Goal: Find specific page/section: Find specific page/section

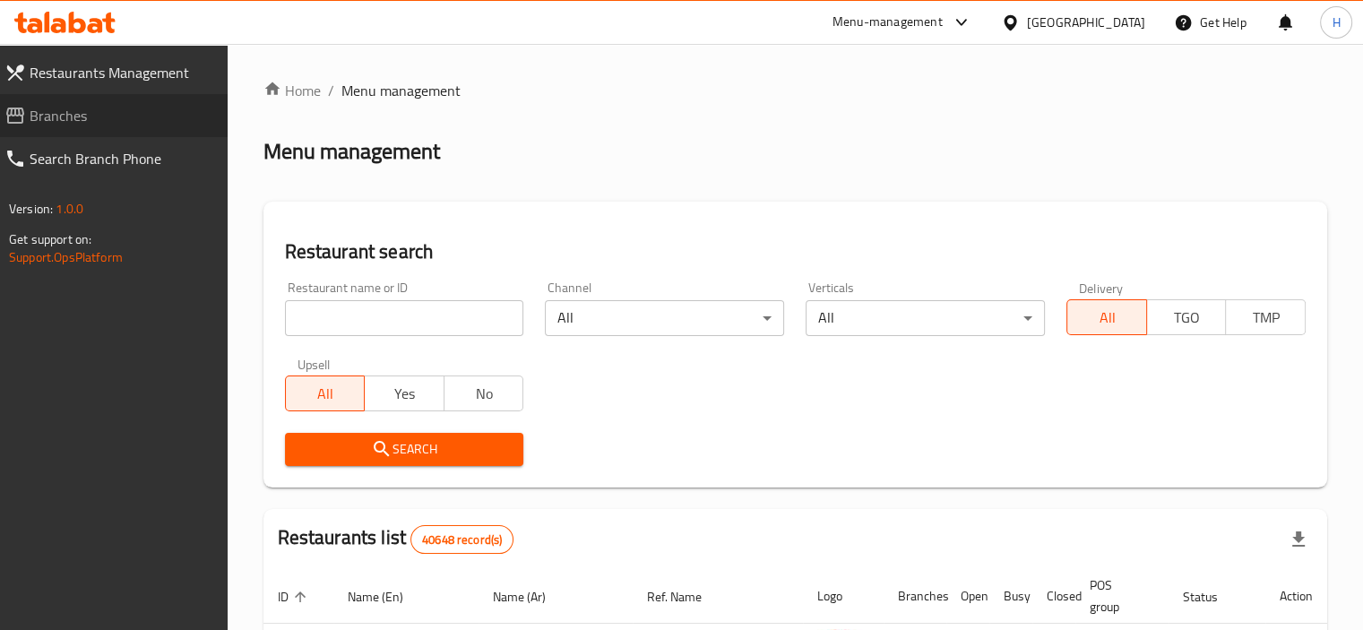
click at [82, 128] on link "Branches" at bounding box center [108, 115] width 237 height 43
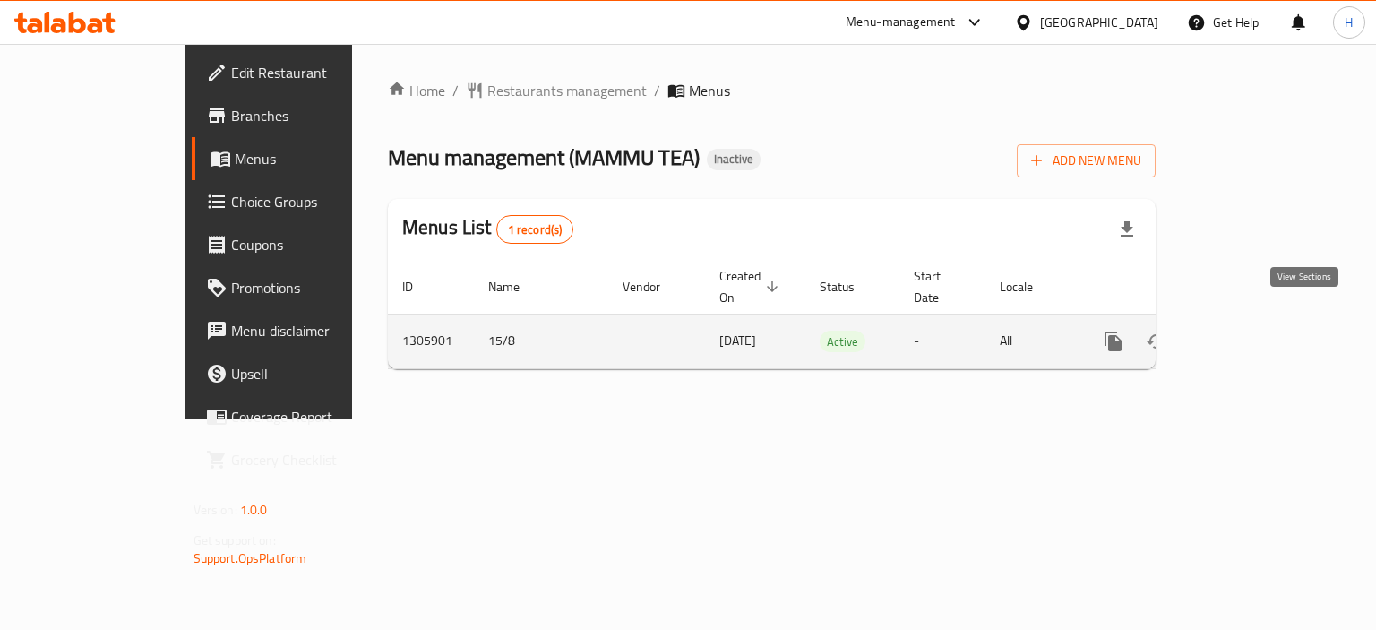
click at [1251, 333] on icon "enhanced table" at bounding box center [1243, 341] width 16 height 16
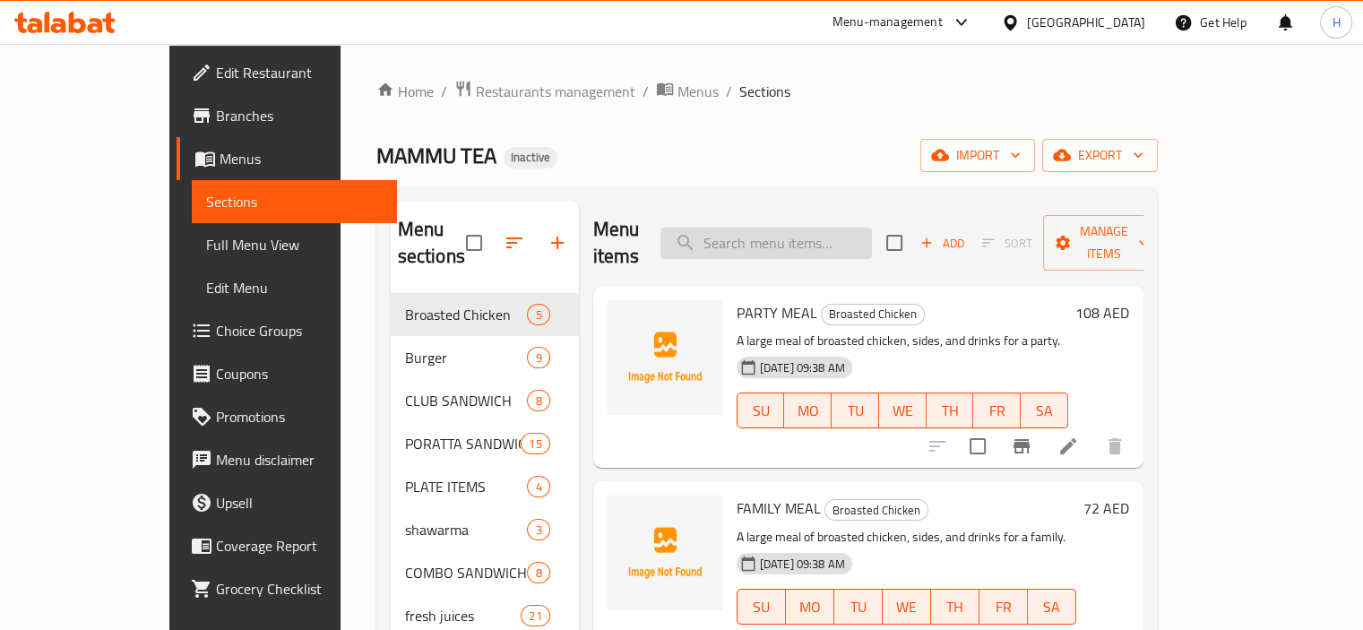
click at [803, 228] on input "search" at bounding box center [765, 243] width 211 height 31
paste input "Vegetable Burger"
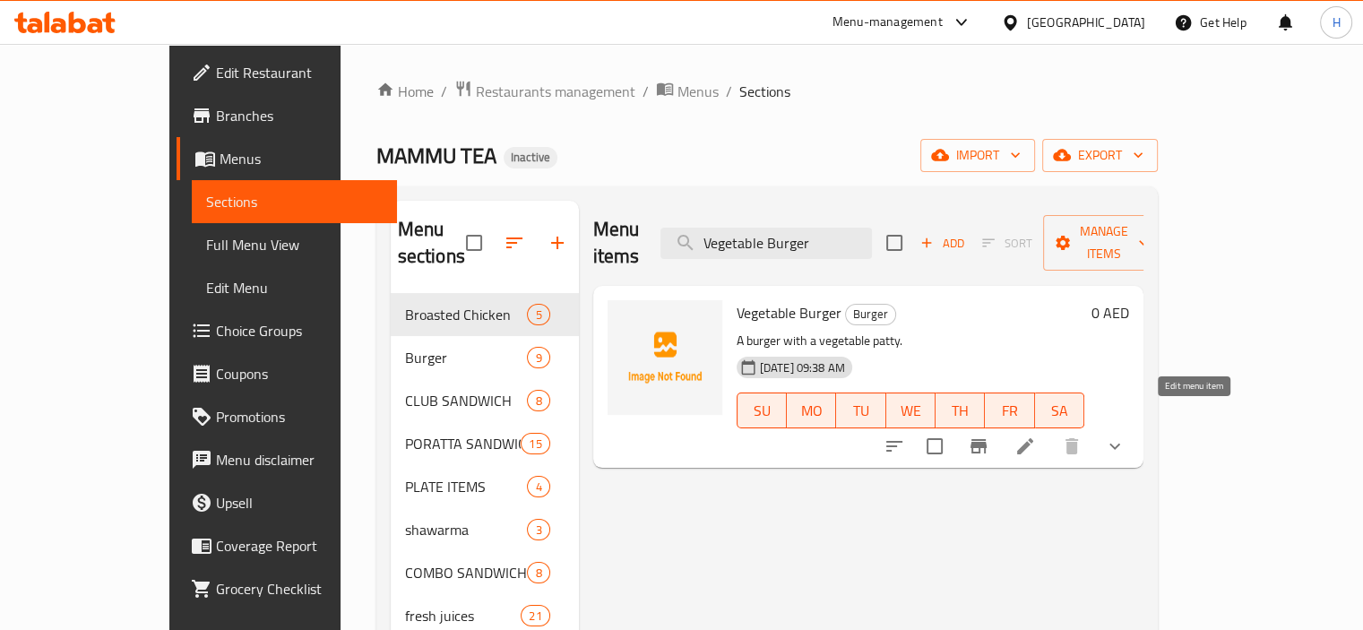
type input "Vegetable Burger"
click at [1036, 435] on icon at bounding box center [1025, 446] width 22 height 22
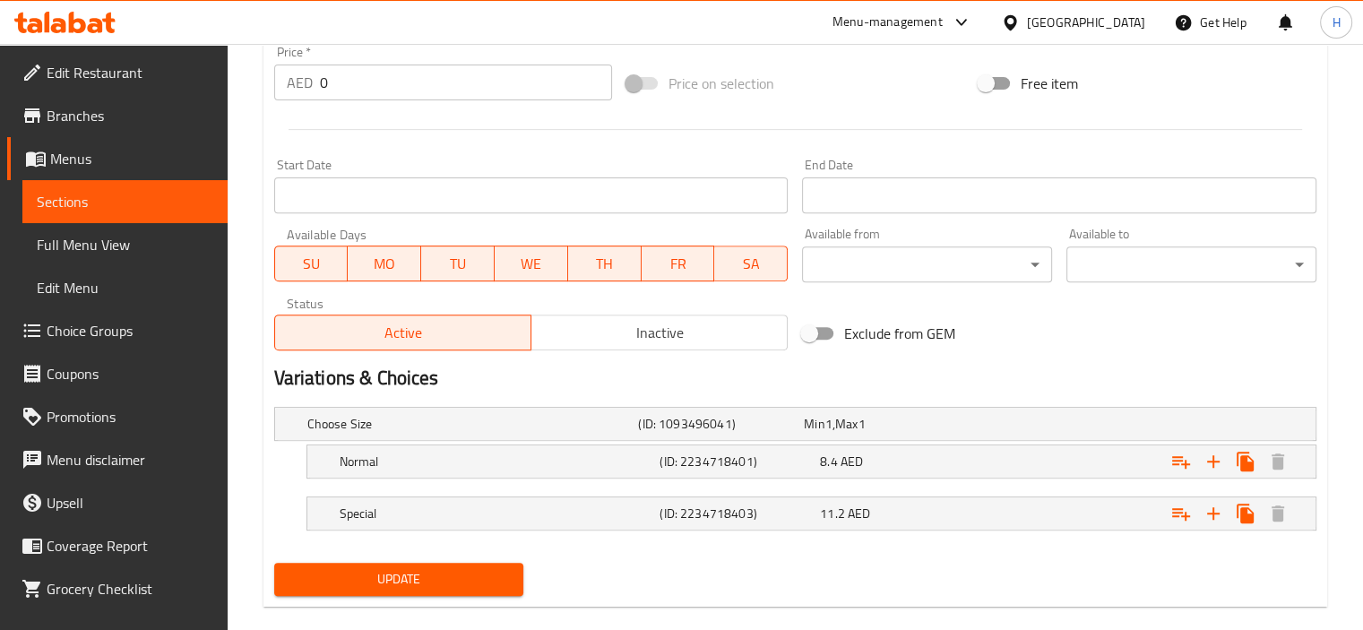
scroll to position [675, 0]
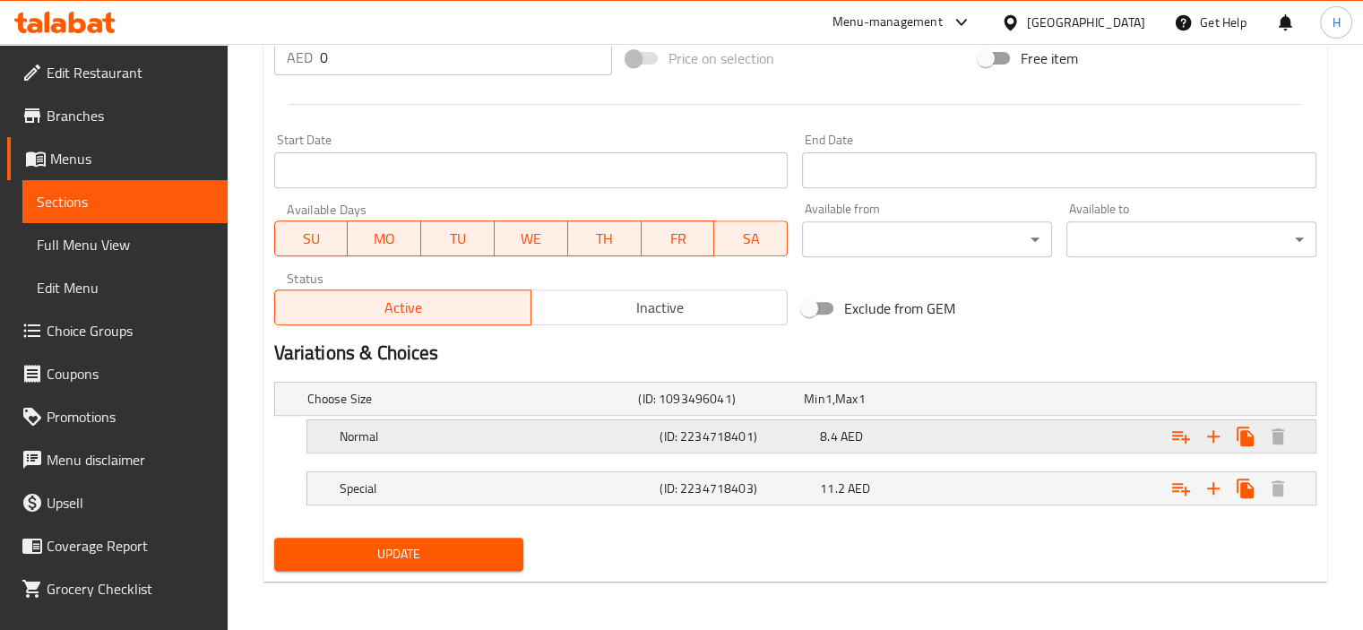
click at [579, 408] on h5 "Normal" at bounding box center [469, 399] width 324 height 18
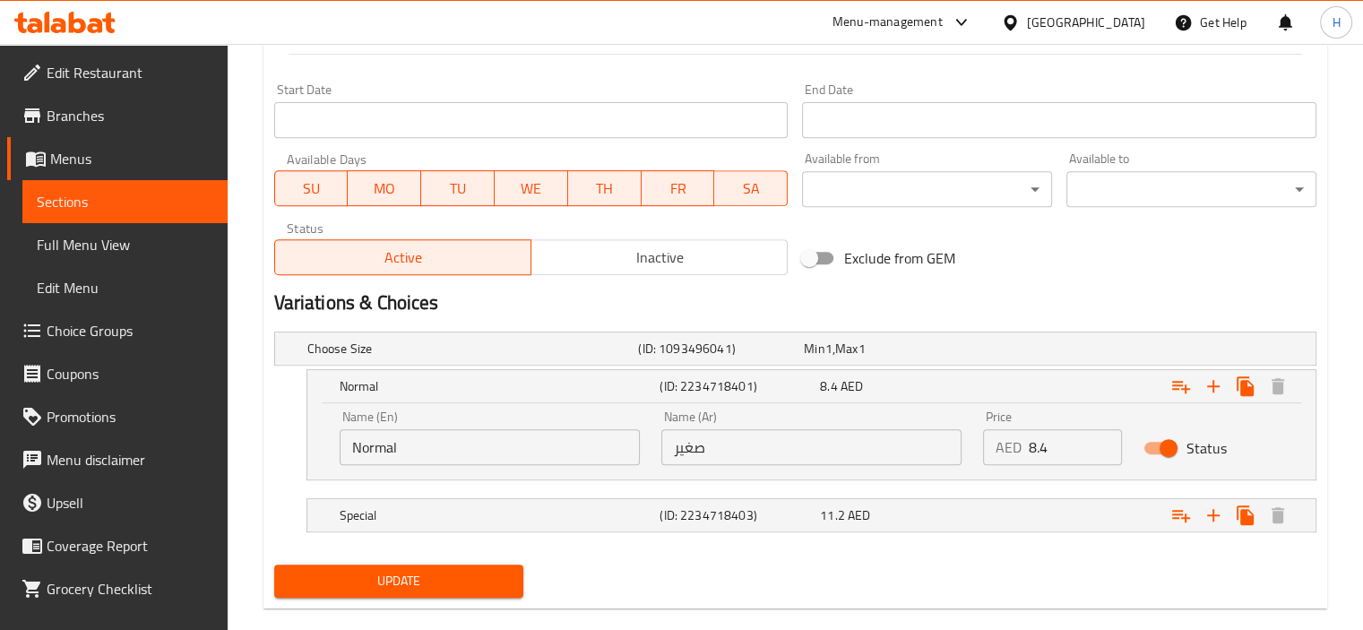
scroll to position [753, 0]
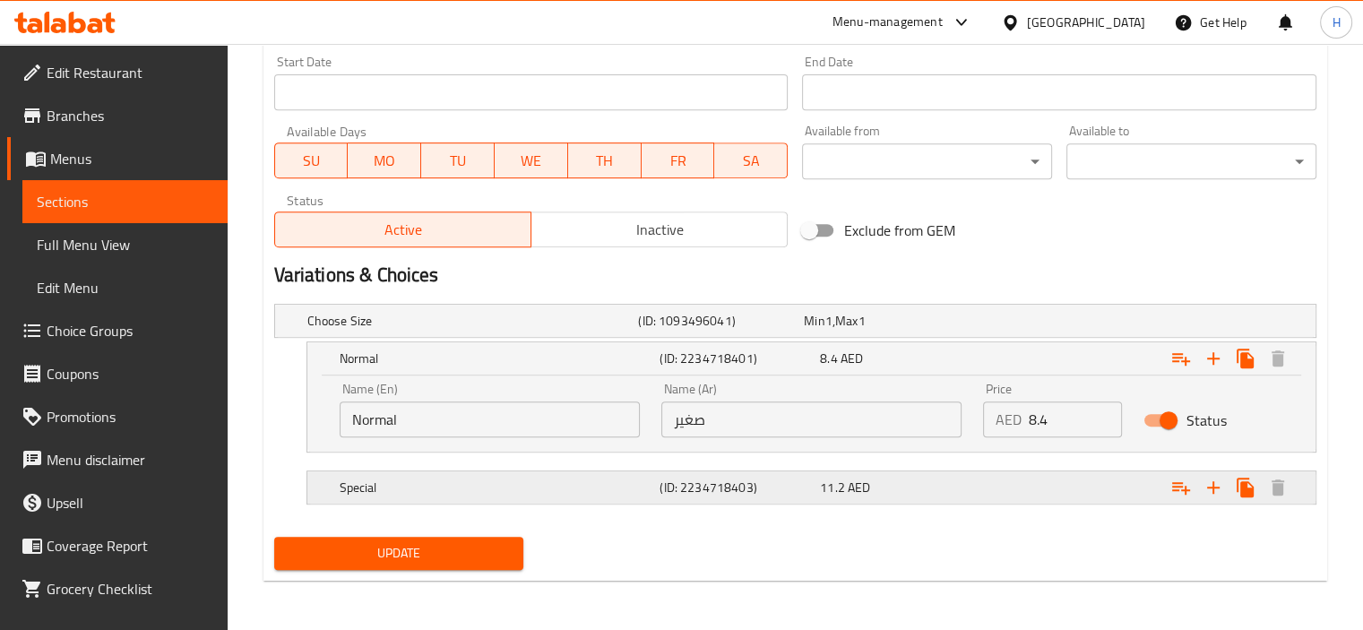
click at [564, 330] on h5 "Special" at bounding box center [469, 321] width 324 height 18
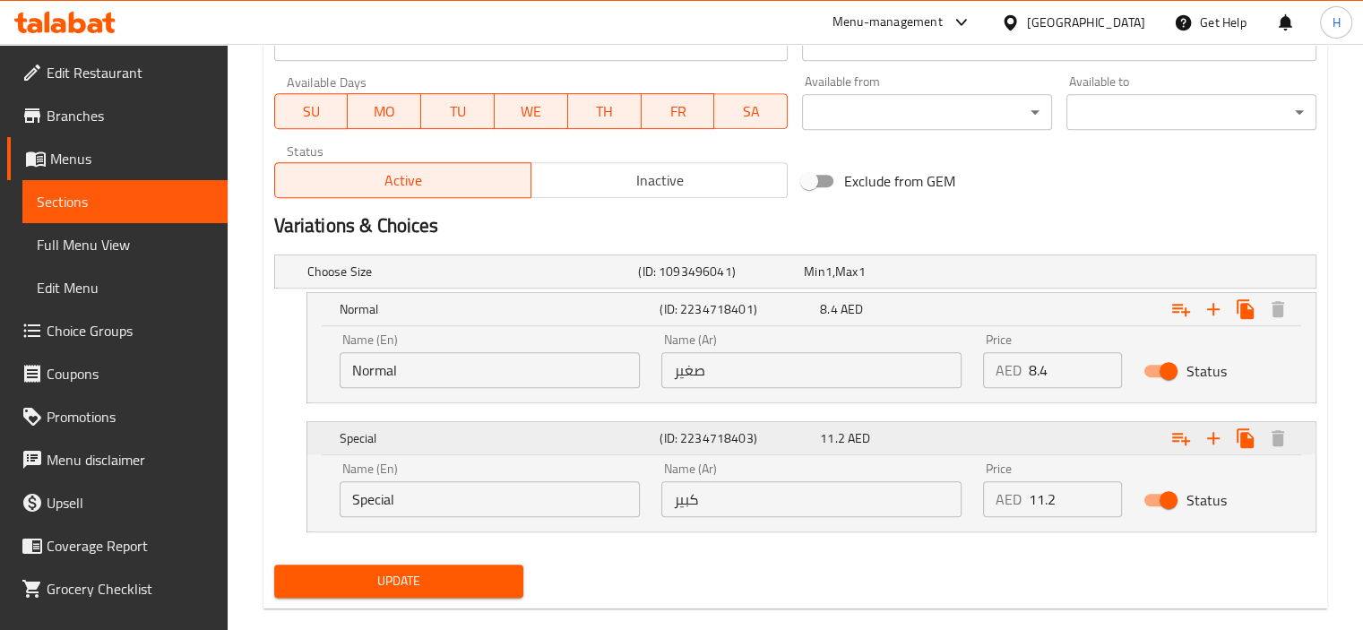
scroll to position [829, 0]
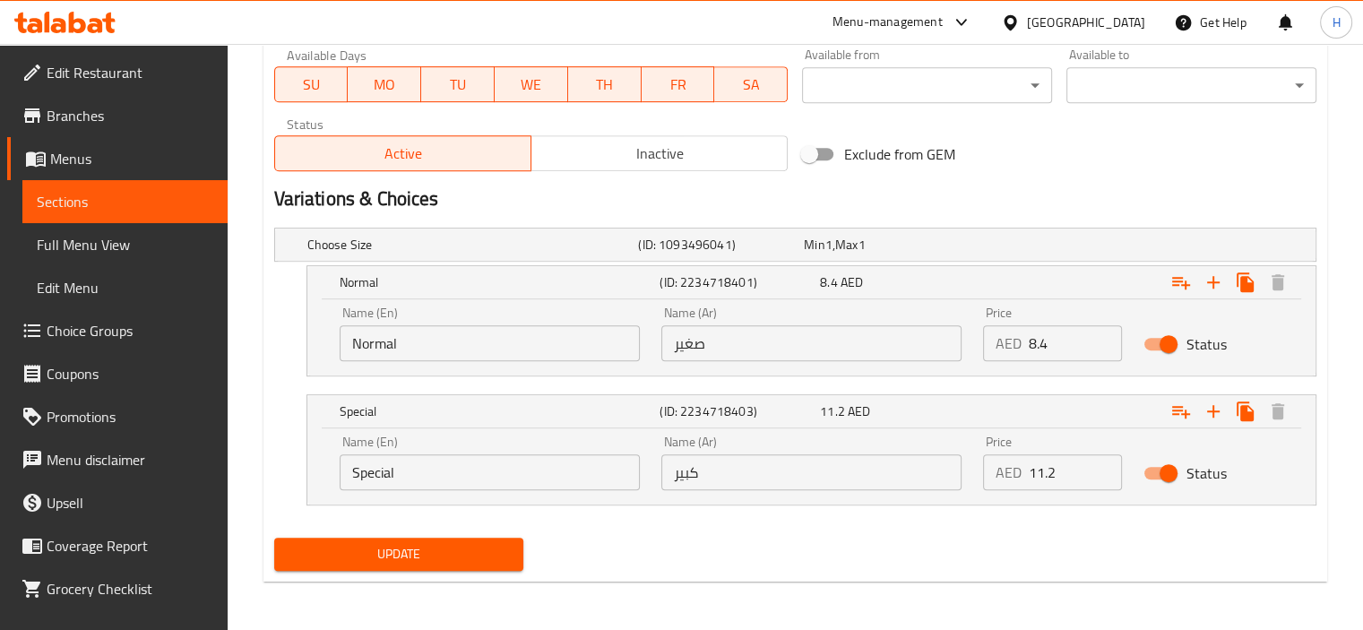
click at [804, 330] on input "صغير" at bounding box center [811, 343] width 300 height 36
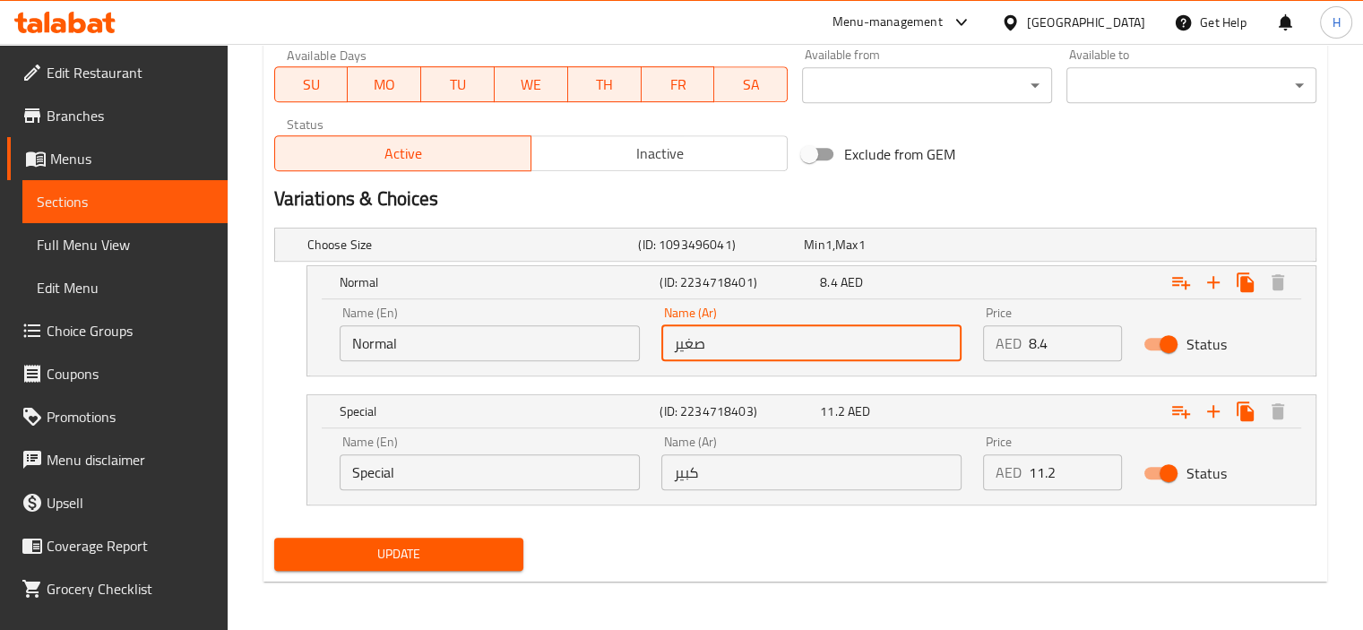
click at [805, 331] on input "صغير" at bounding box center [811, 343] width 300 height 36
click at [434, 351] on input "Normal" at bounding box center [490, 343] width 300 height 36
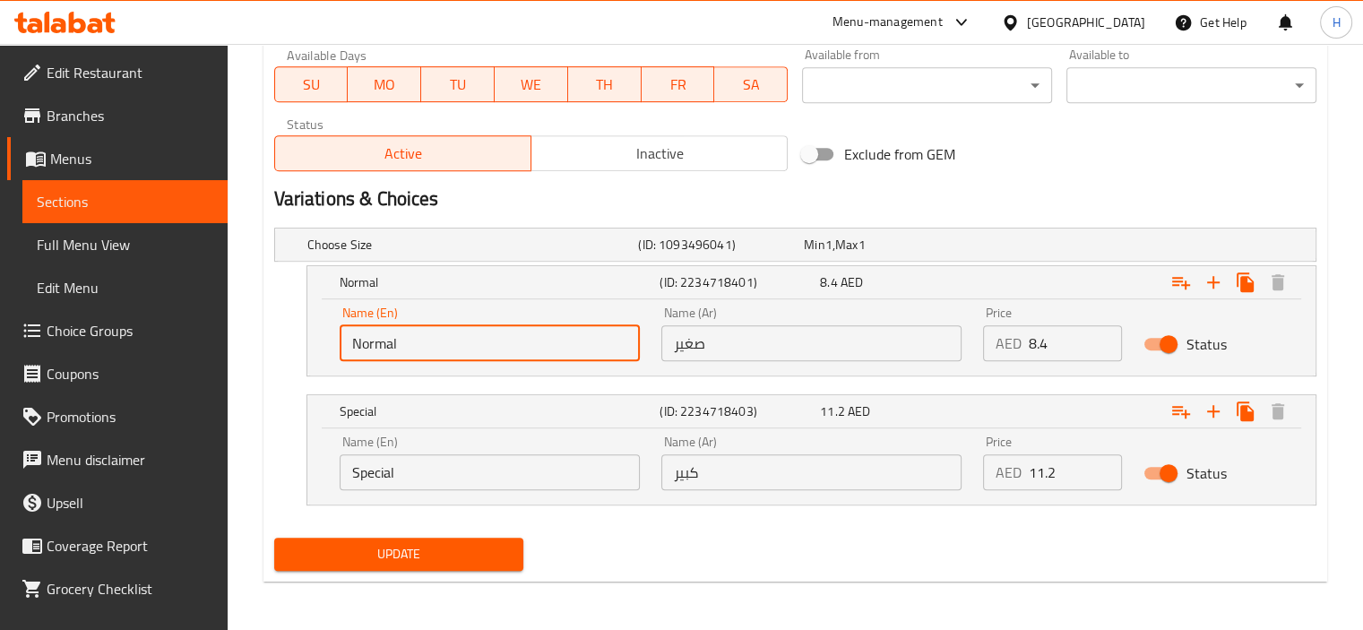
click at [434, 351] on input "Normal" at bounding box center [490, 343] width 300 height 36
click at [405, 485] on input "Special" at bounding box center [490, 472] width 300 height 36
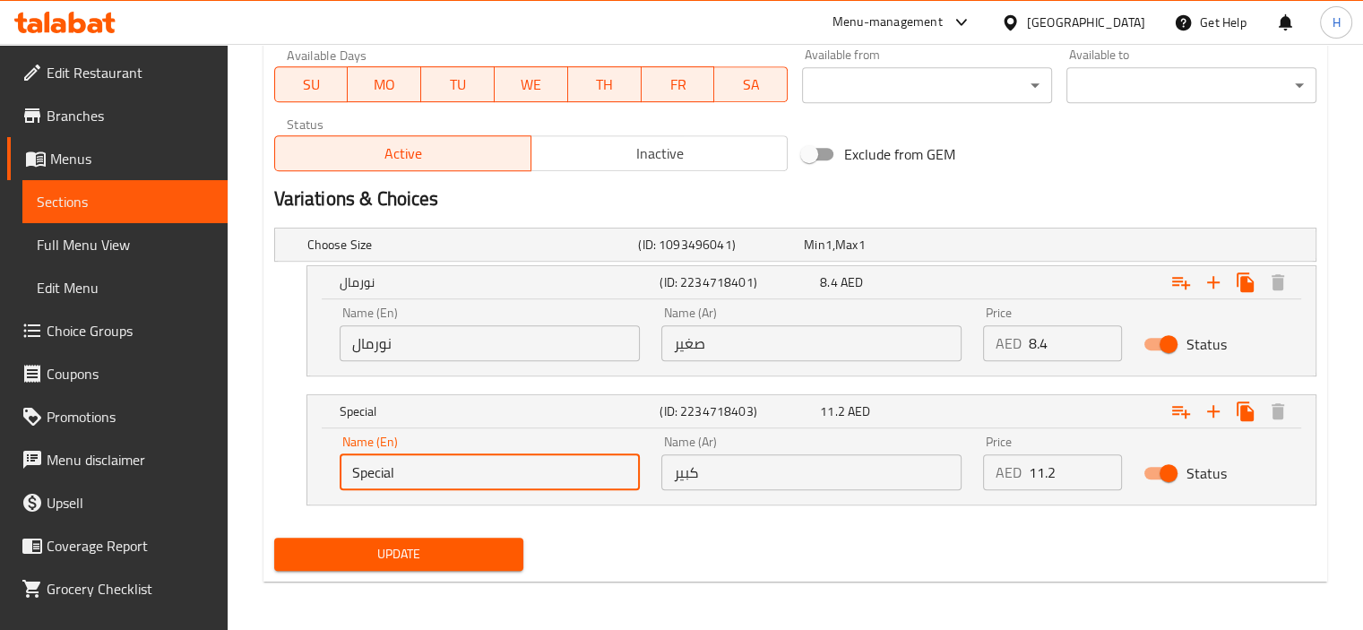
click at [409, 480] on input "Special" at bounding box center [490, 472] width 300 height 36
click at [473, 335] on input "نورمال" at bounding box center [490, 343] width 300 height 36
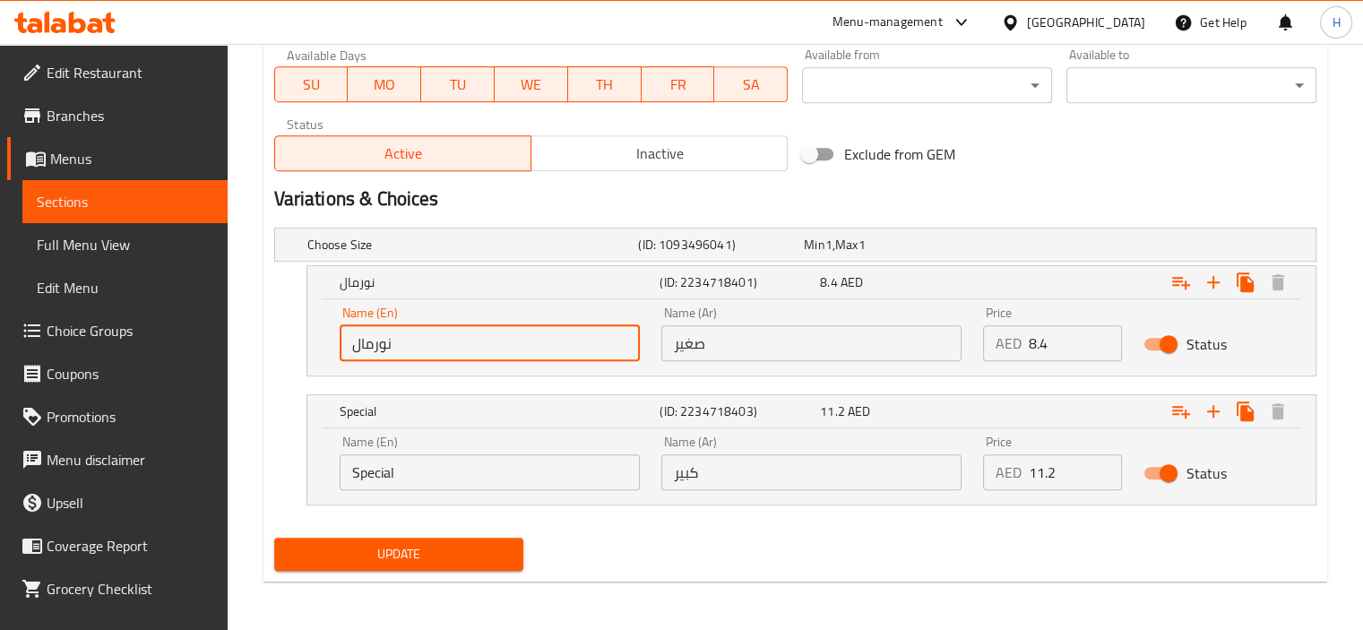
click at [473, 335] on input "نورمال" at bounding box center [490, 343] width 300 height 36
type input "Normal"
click at [767, 350] on input "صغير" at bounding box center [811, 343] width 300 height 36
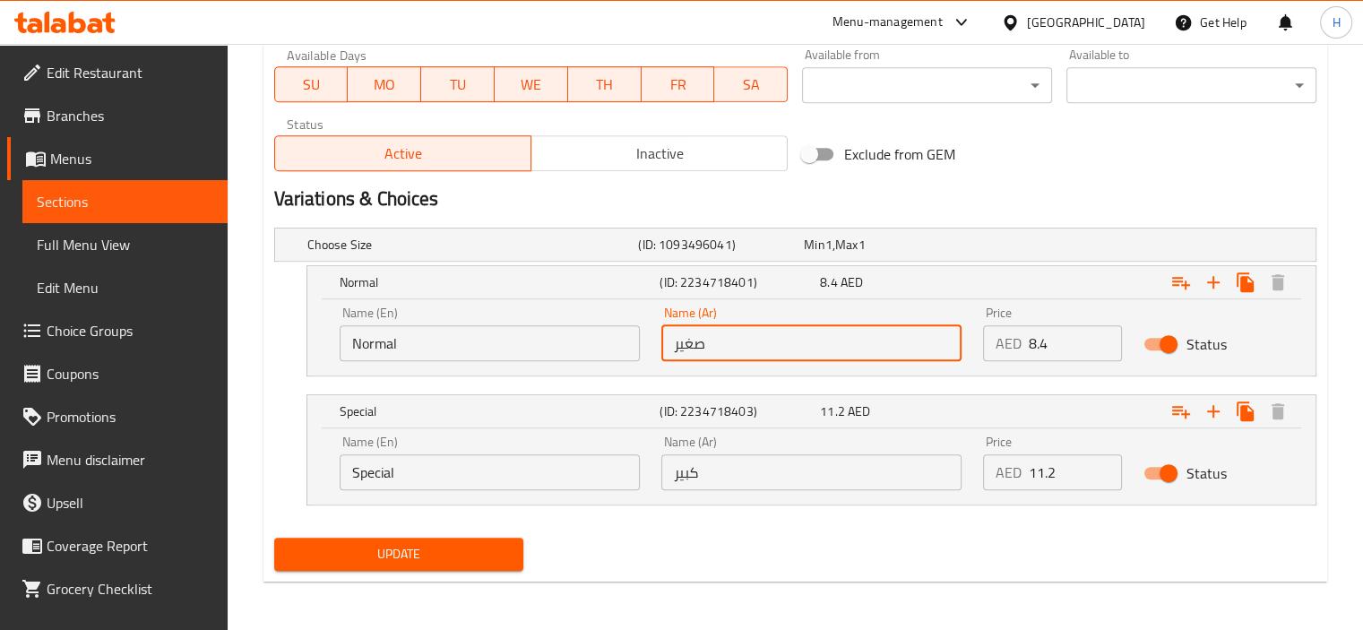
click at [767, 350] on input "صغير" at bounding box center [811, 343] width 300 height 36
type input "نورمال"
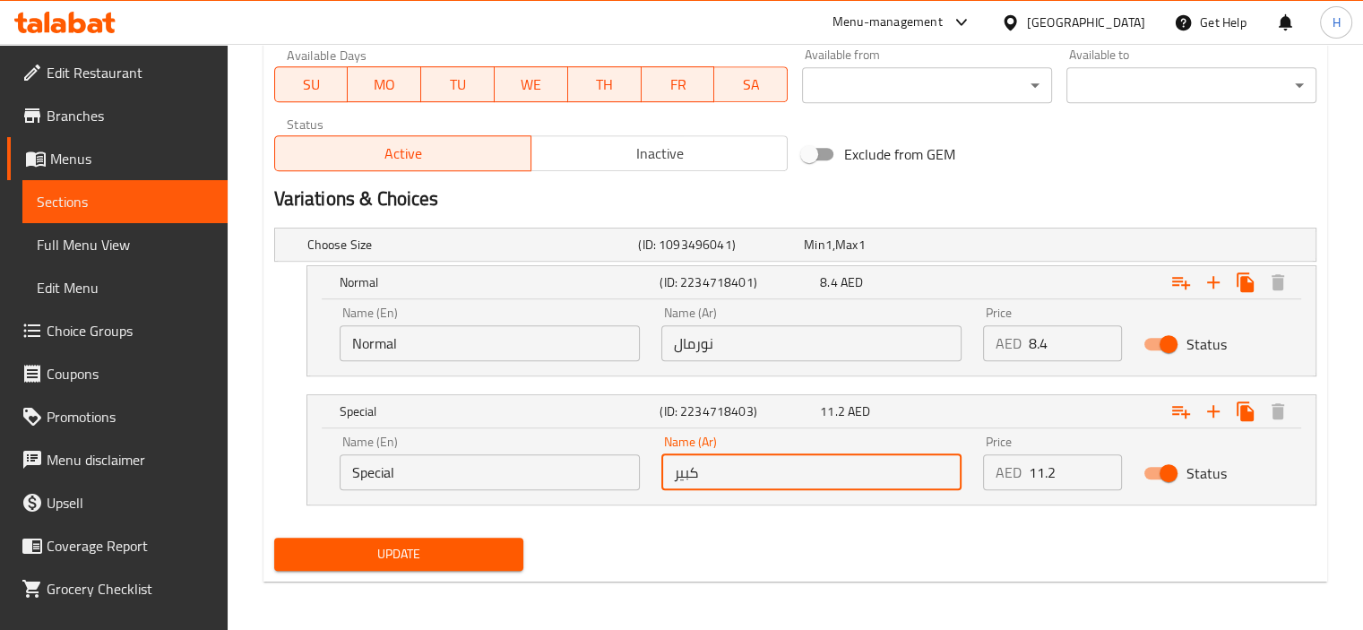
click at [716, 479] on input "كبير" at bounding box center [811, 472] width 300 height 36
type input "سبشيال"
click at [406, 533] on div "Update" at bounding box center [399, 553] width 264 height 47
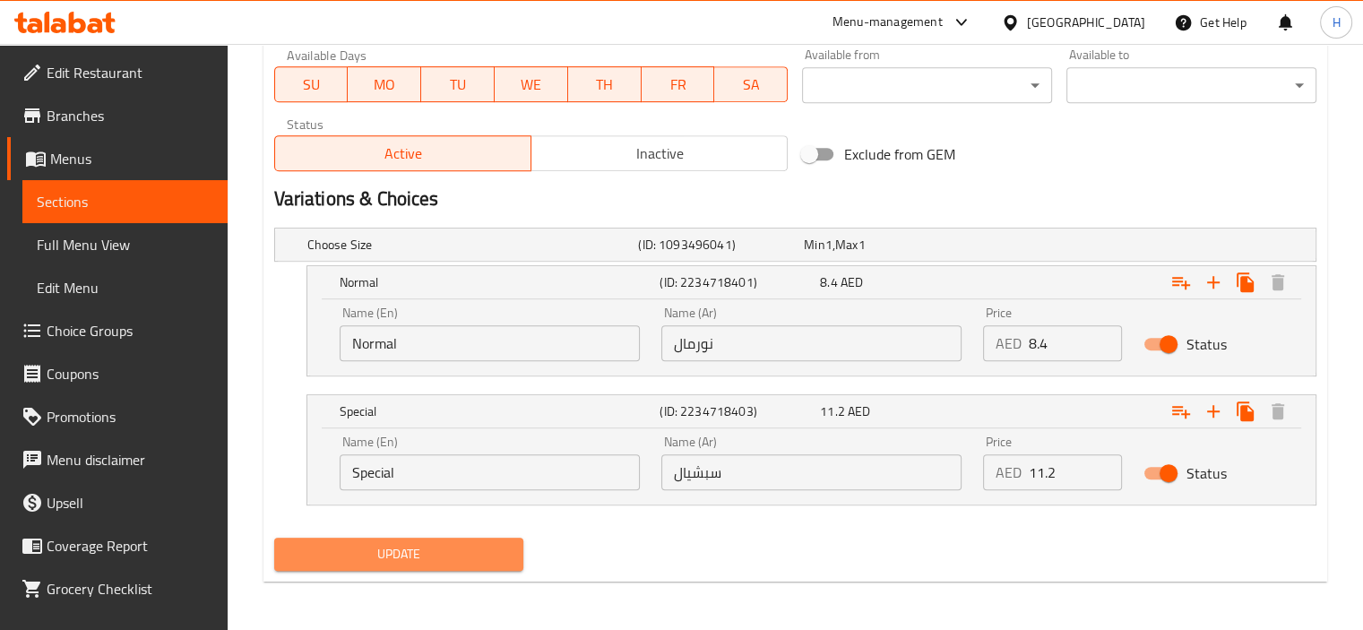
click at [413, 554] on span "Update" at bounding box center [399, 554] width 221 height 22
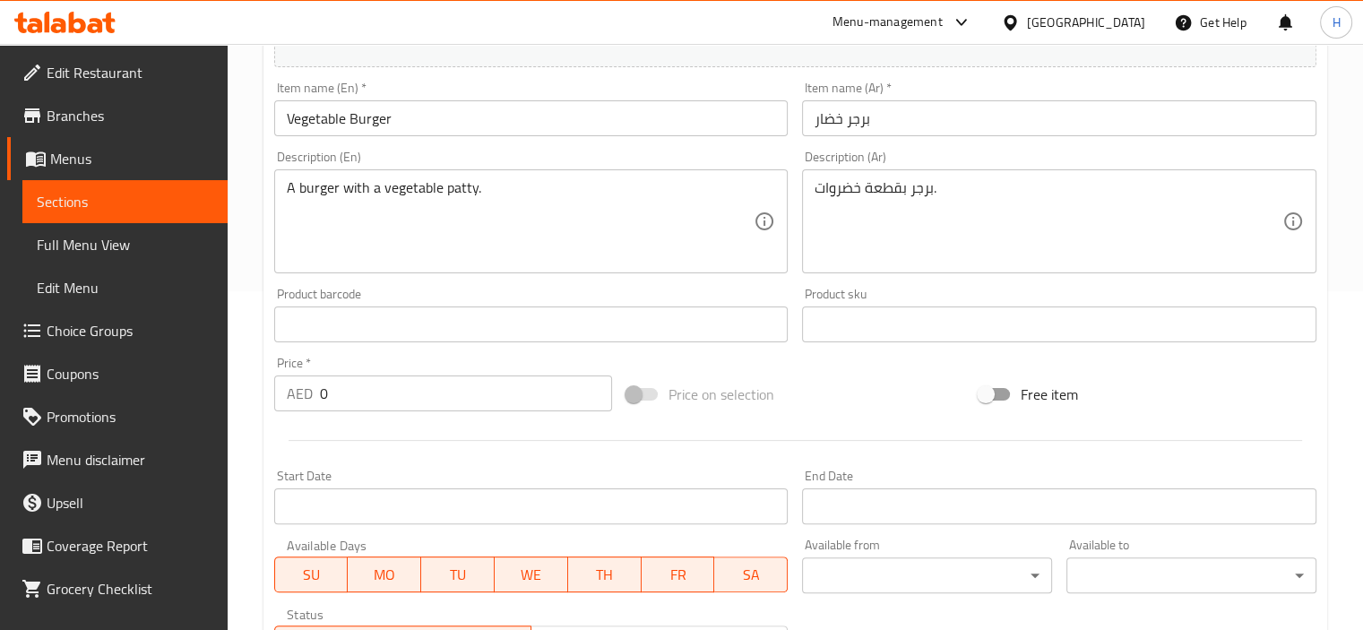
scroll to position [232, 0]
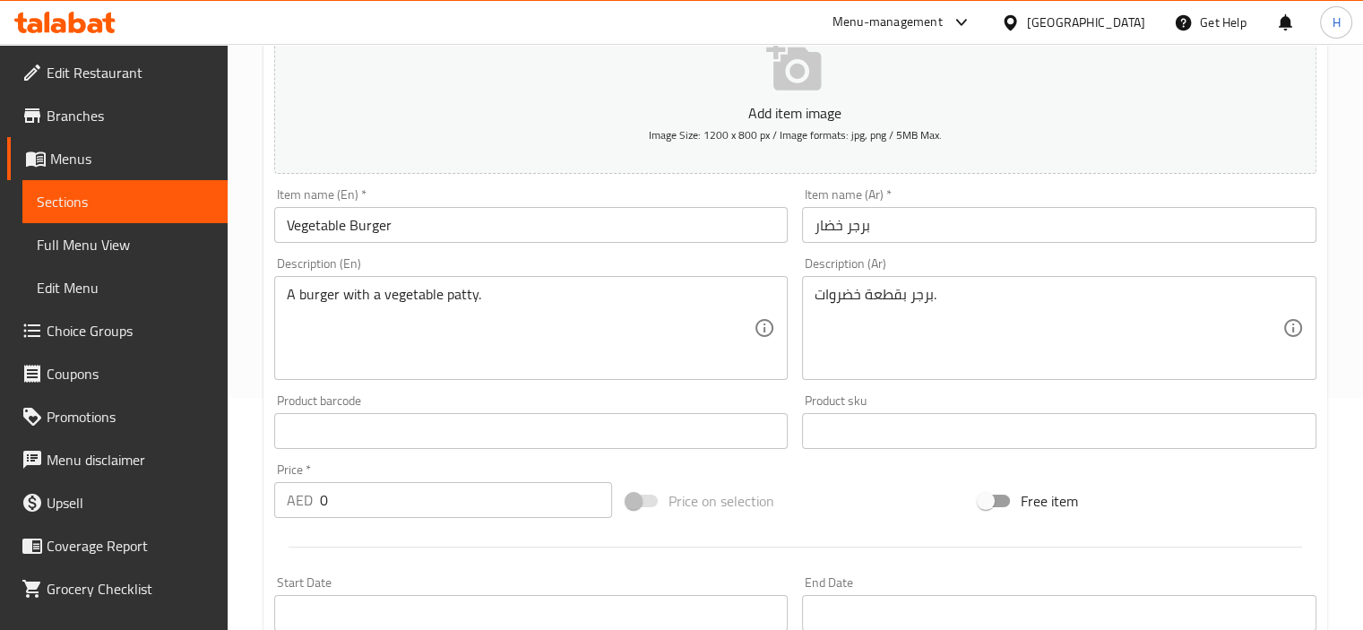
click at [1029, 13] on div "United Arab Emirates" at bounding box center [1086, 23] width 118 height 20
click at [72, 28] on icon at bounding box center [77, 23] width 17 height 22
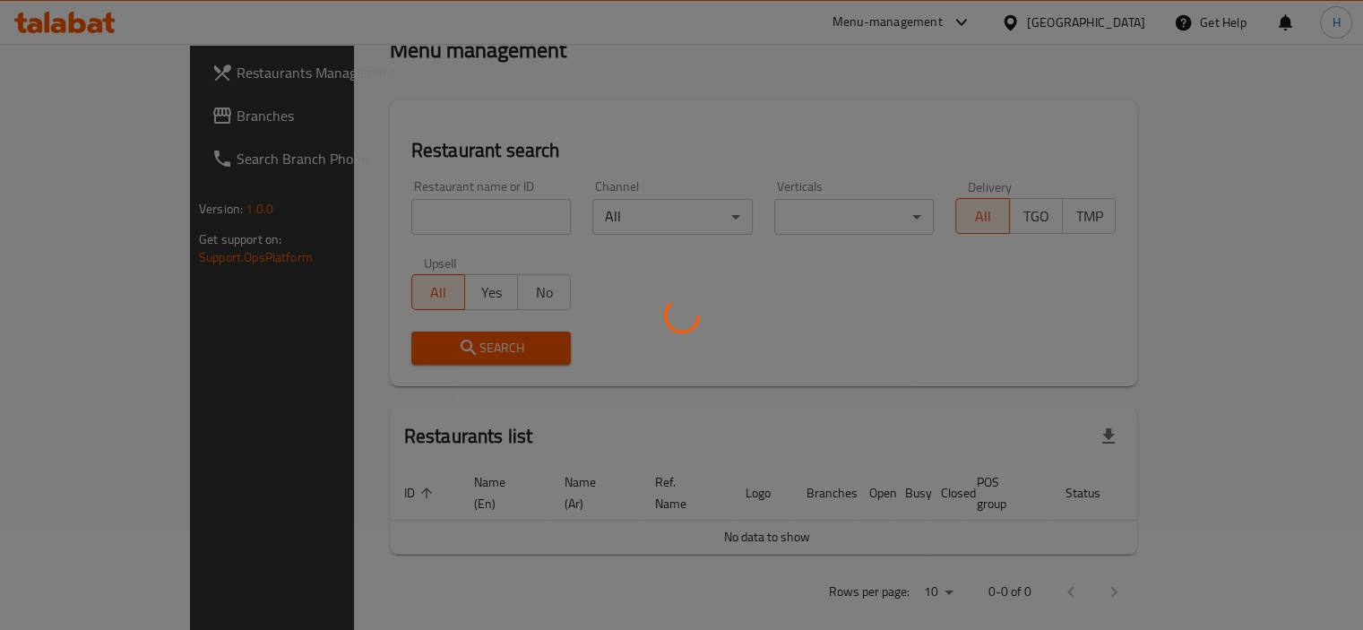
scroll to position [232, 0]
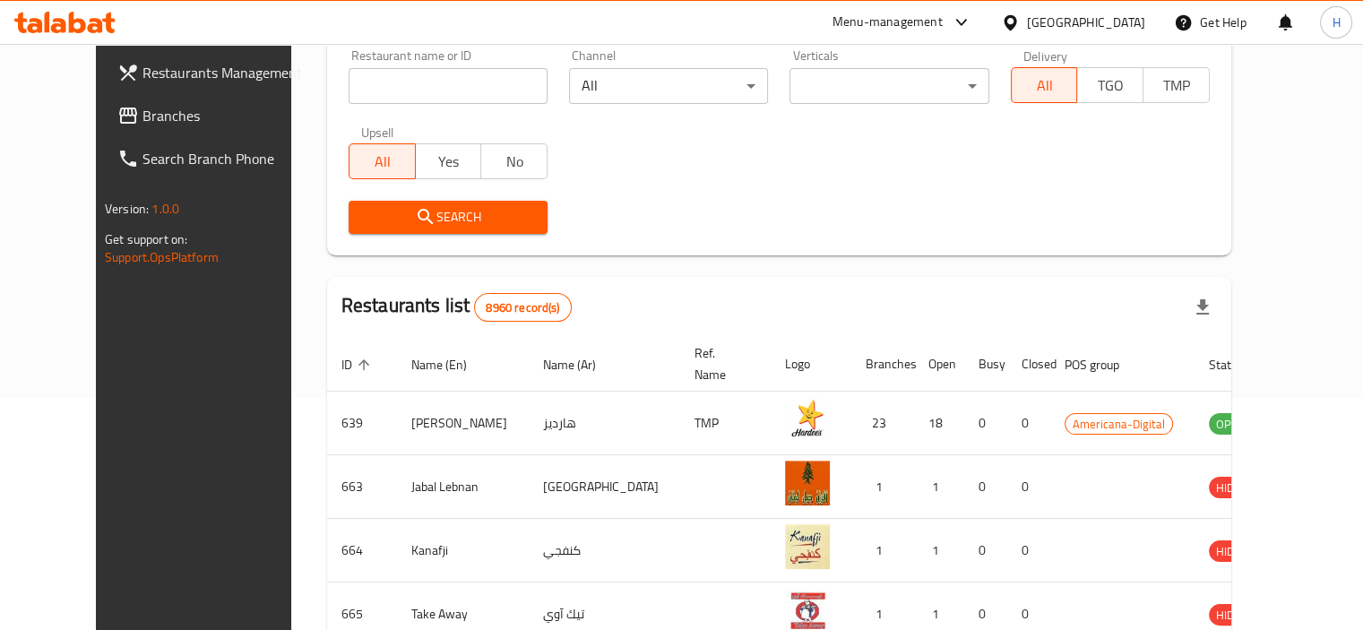
click at [444, 102] on input "search" at bounding box center [448, 86] width 199 height 36
paste input "765435"
type input "765435"
click at [432, 222] on span "Search" at bounding box center [448, 217] width 170 height 22
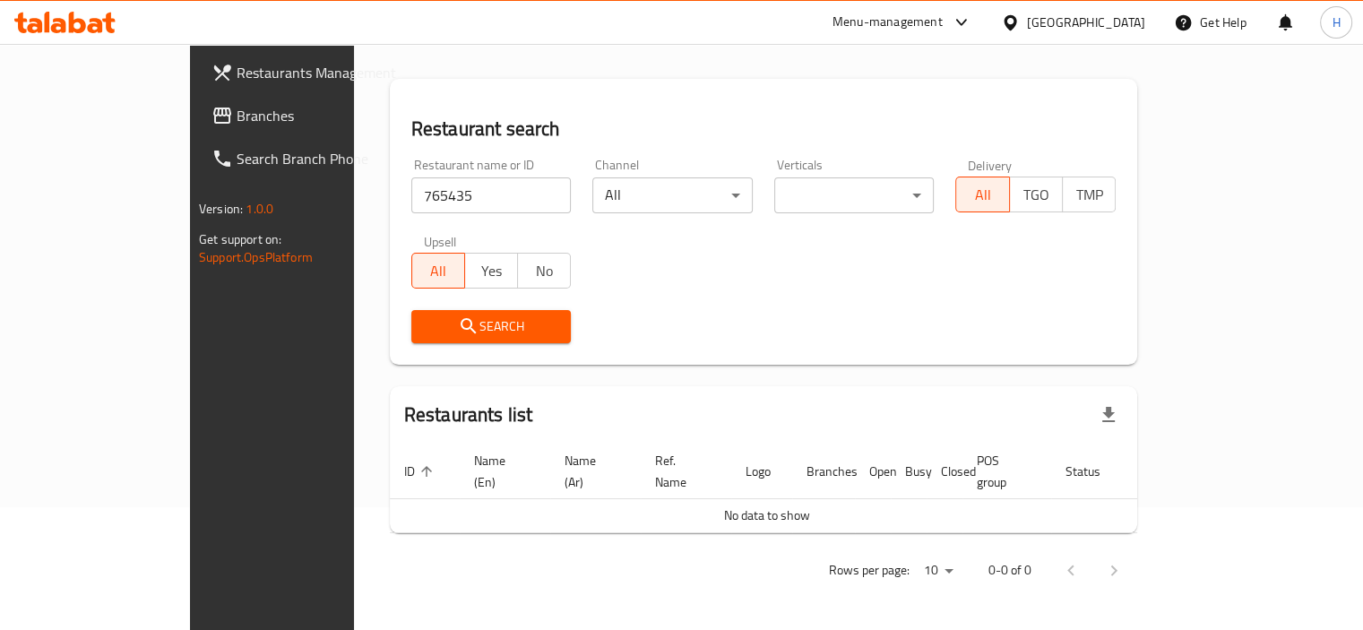
scroll to position [101, 0]
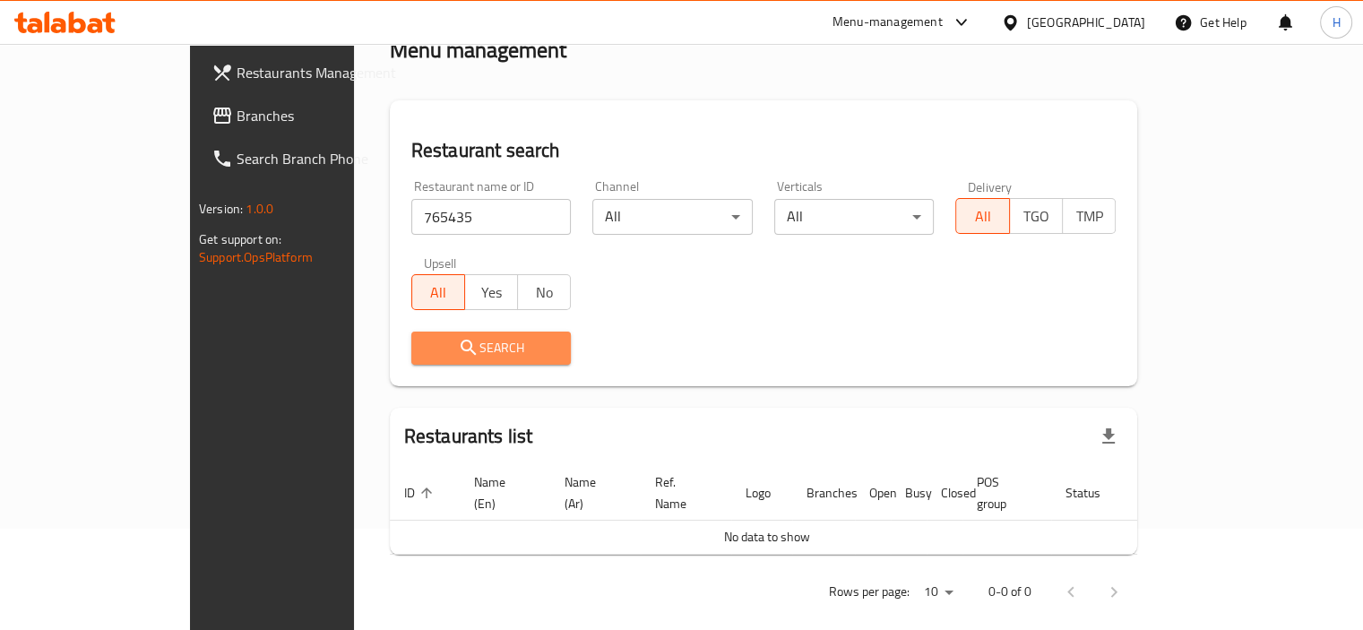
click at [426, 345] on span "Search" at bounding box center [492, 348] width 132 height 22
click at [237, 114] on span "Branches" at bounding box center [320, 116] width 167 height 22
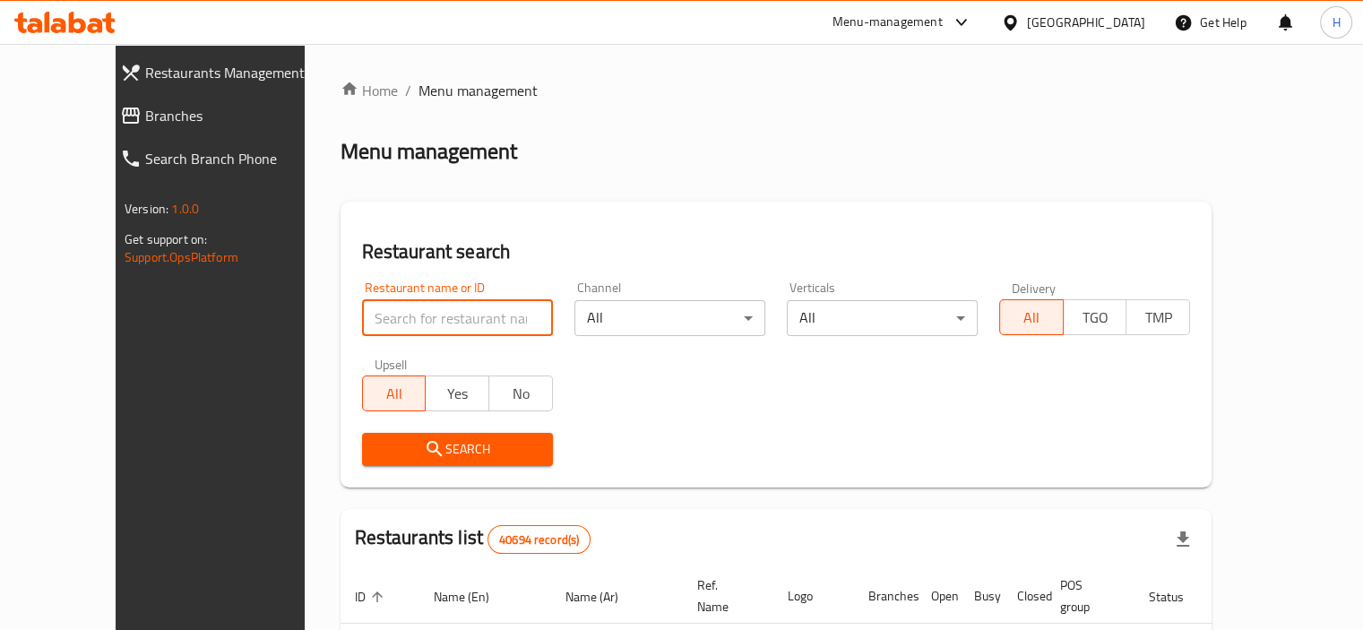
click at [409, 320] on input "search" at bounding box center [457, 318] width 191 height 36
paste input "702745"
type input "702745"
click at [393, 444] on span "Search" at bounding box center [457, 449] width 162 height 22
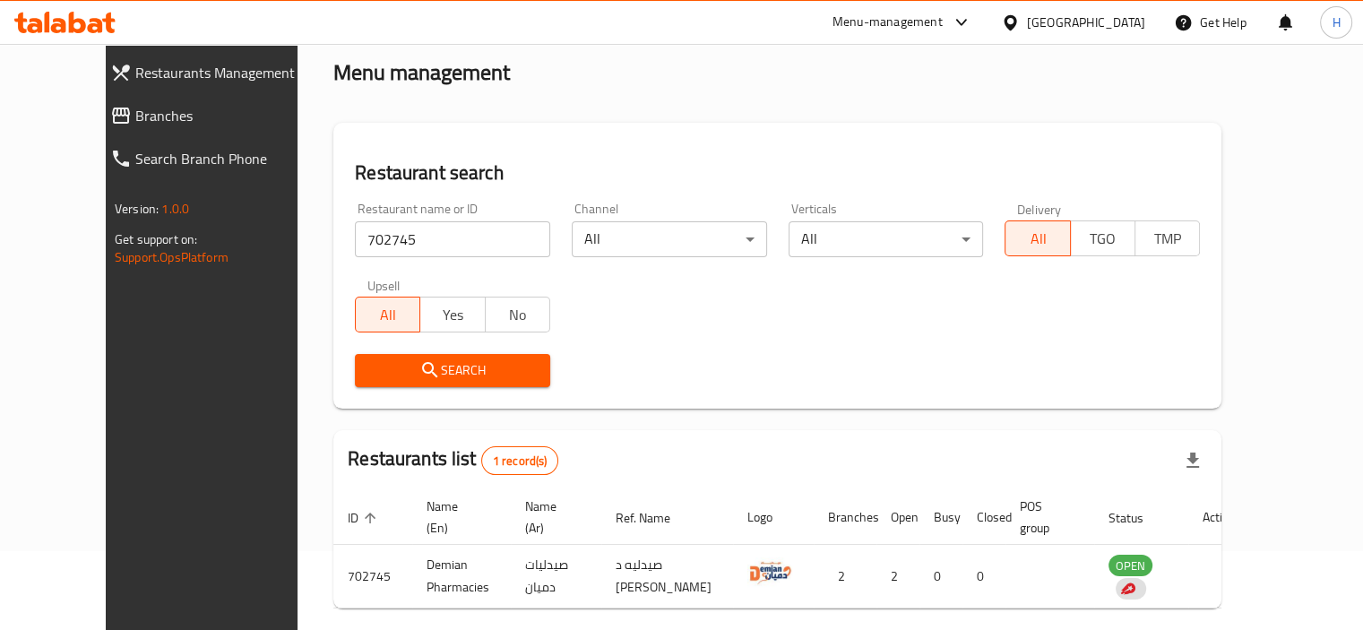
scroll to position [133, 0]
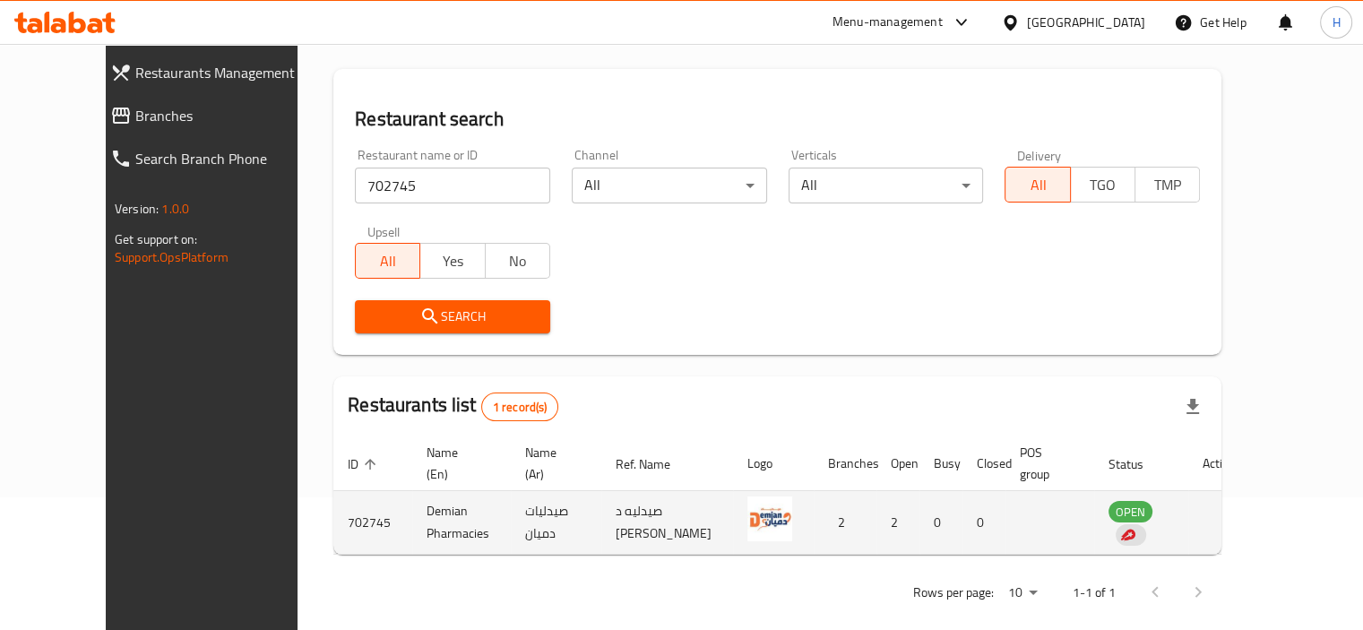
click at [1250, 500] on td "enhanced table" at bounding box center [1219, 523] width 62 height 64
click at [1150, 503] on td "OPEN" at bounding box center [1141, 523] width 94 height 64
click at [1152, 503] on span "OPEN" at bounding box center [1130, 512] width 44 height 21
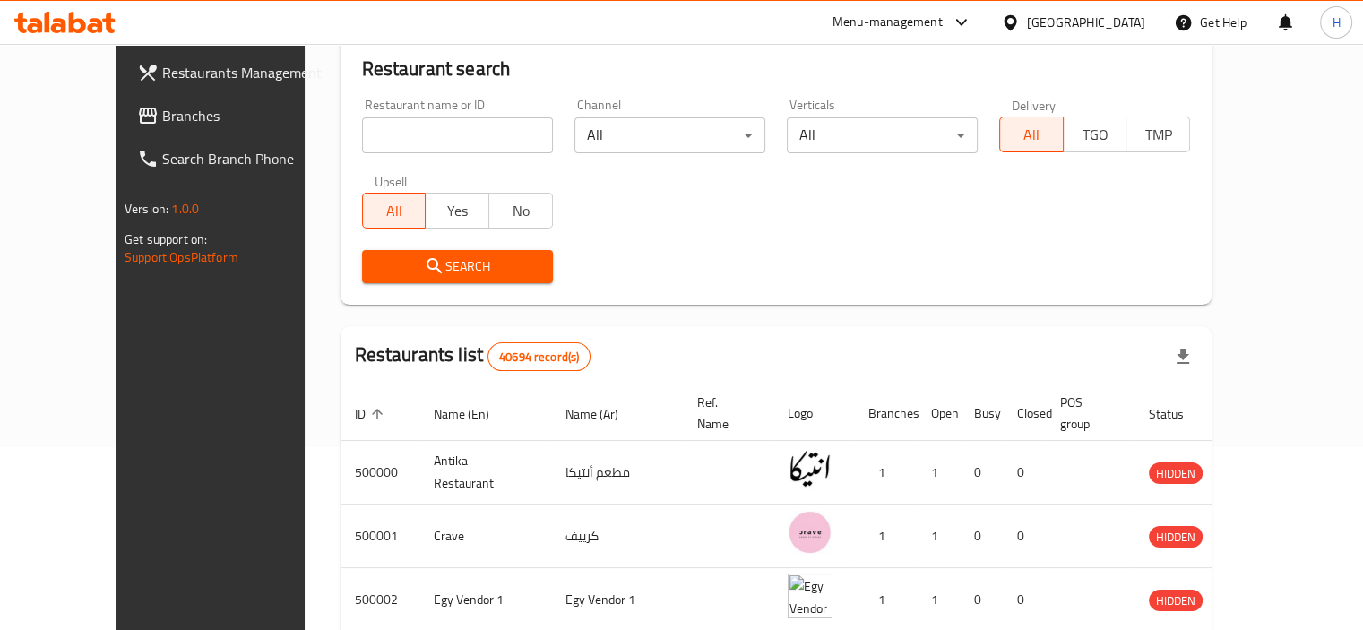
scroll to position [149, 0]
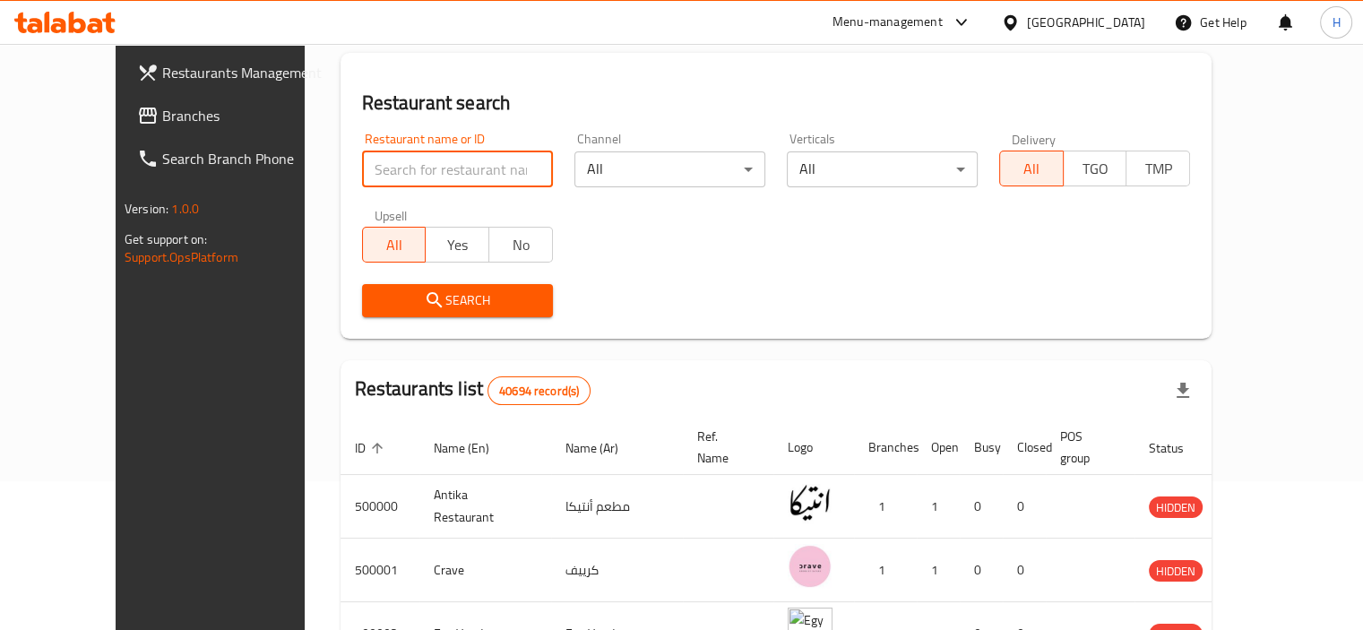
click at [407, 168] on input "search" at bounding box center [457, 169] width 191 height 36
paste input "702745"
type input "702745"
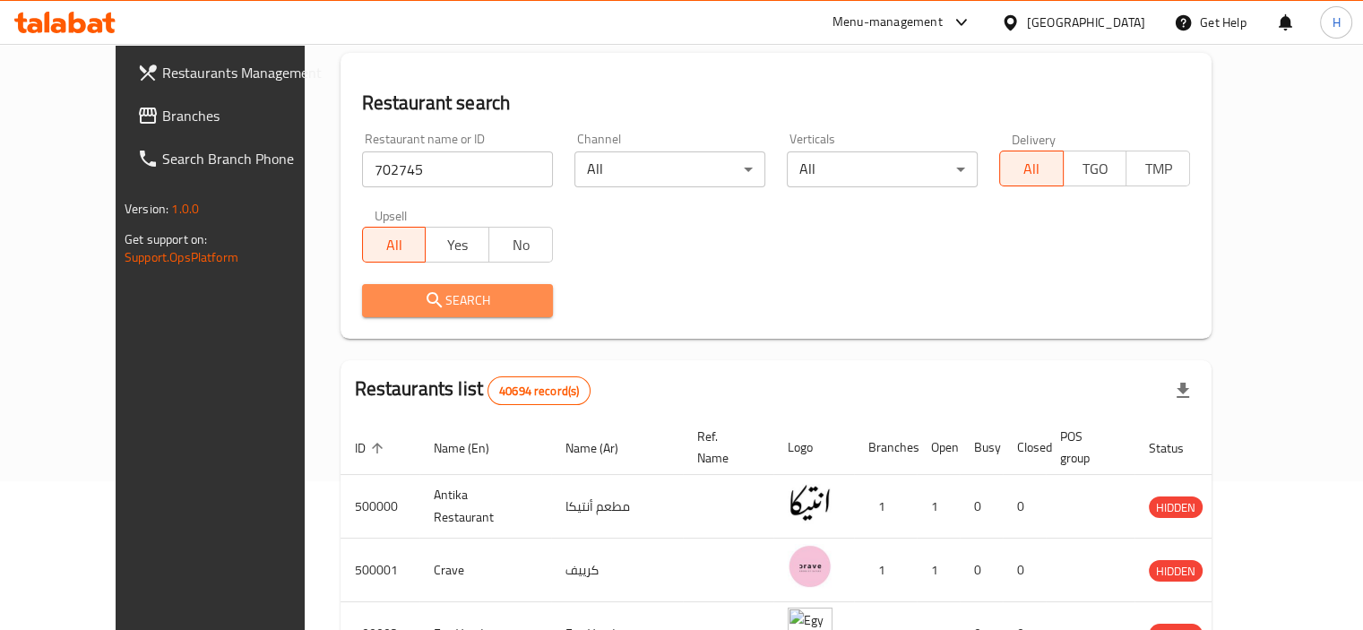
click at [478, 304] on span "Search" at bounding box center [457, 300] width 162 height 22
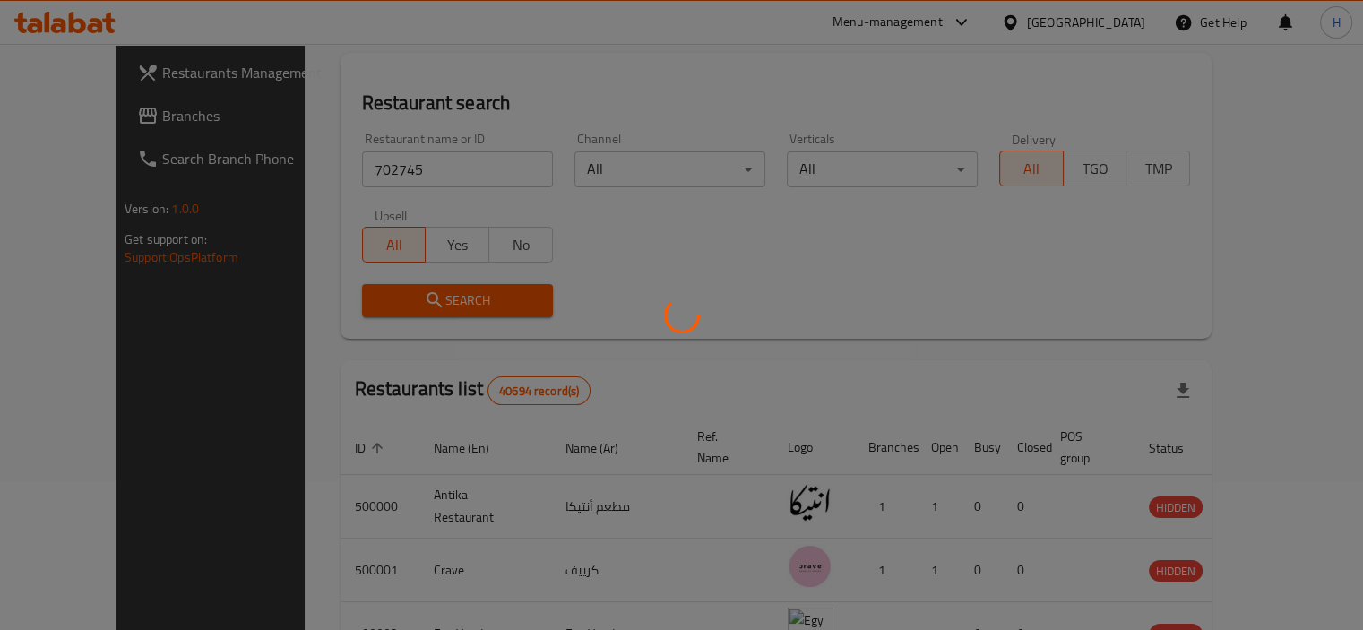
scroll to position [133, 0]
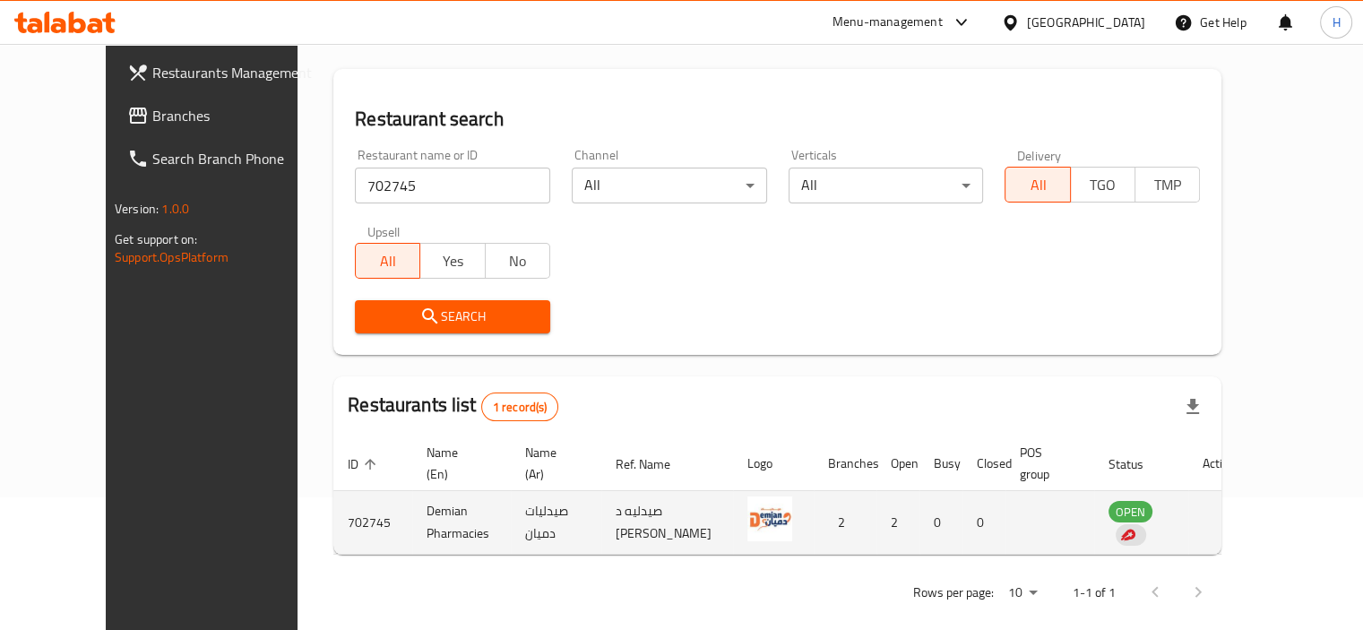
click at [333, 500] on td "702745" at bounding box center [372, 523] width 79 height 64
copy td "702745"
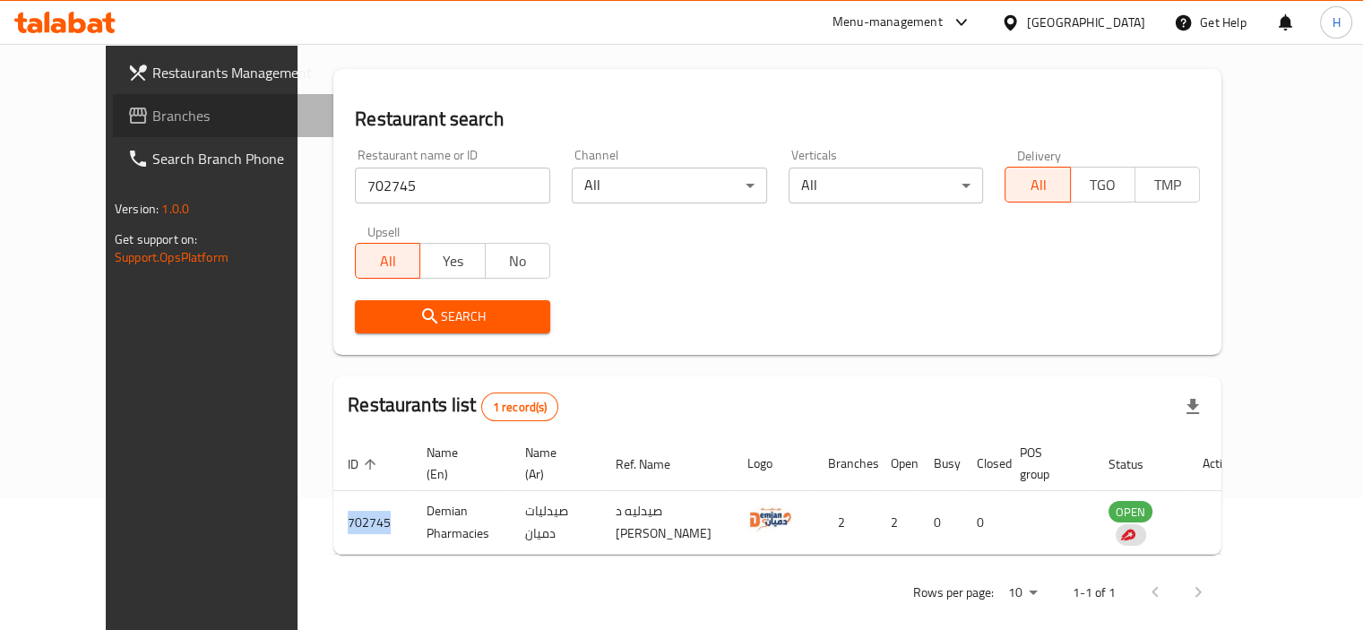
click at [118, 131] on link "Branches" at bounding box center [223, 115] width 220 height 43
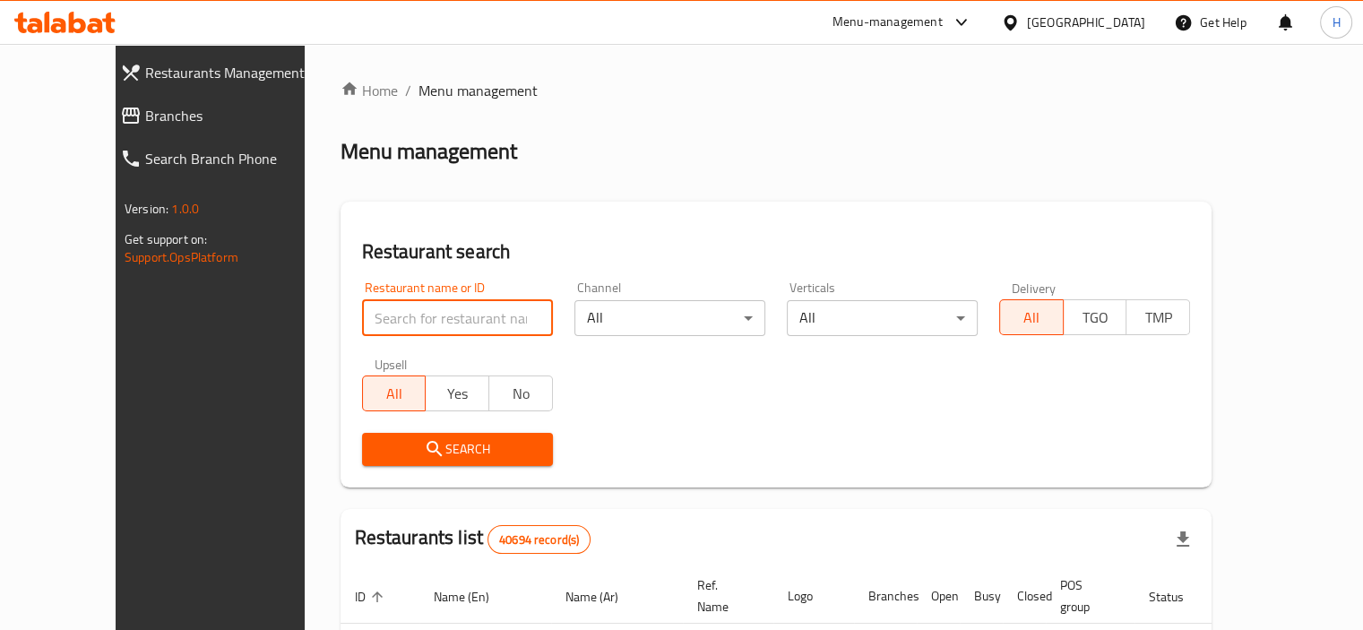
paste input "702745"
type input "702745"
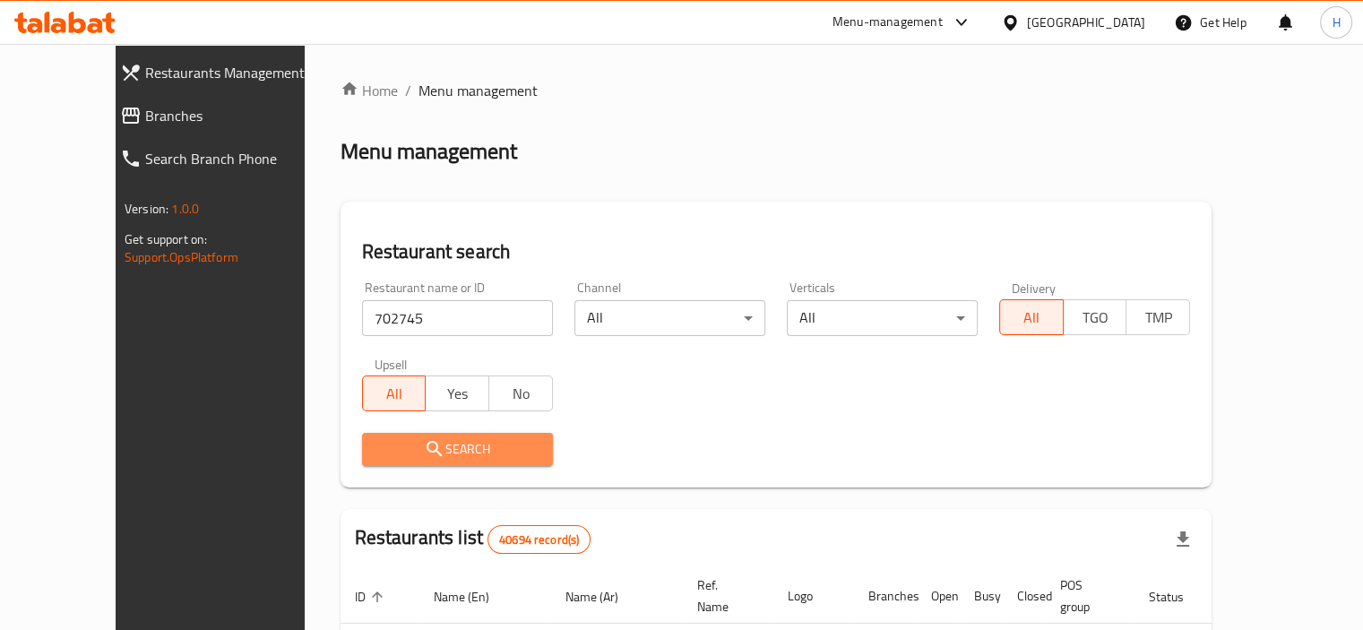
click at [421, 452] on span "Search" at bounding box center [457, 449] width 162 height 22
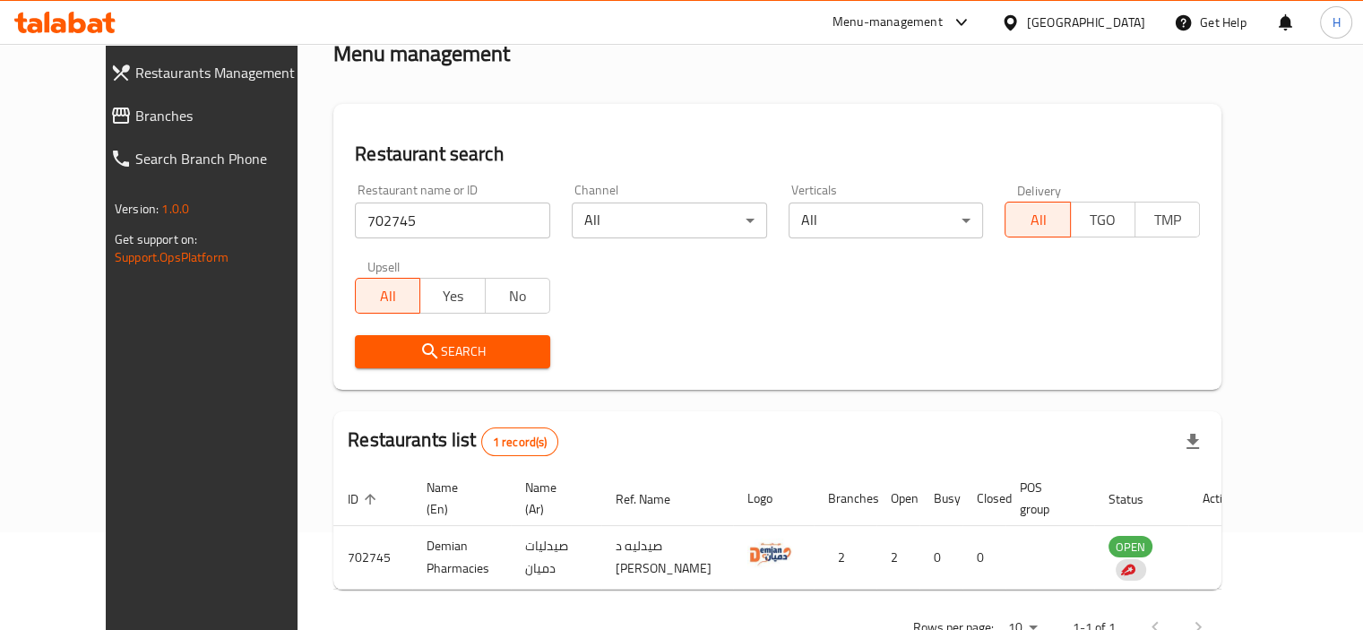
scroll to position [133, 0]
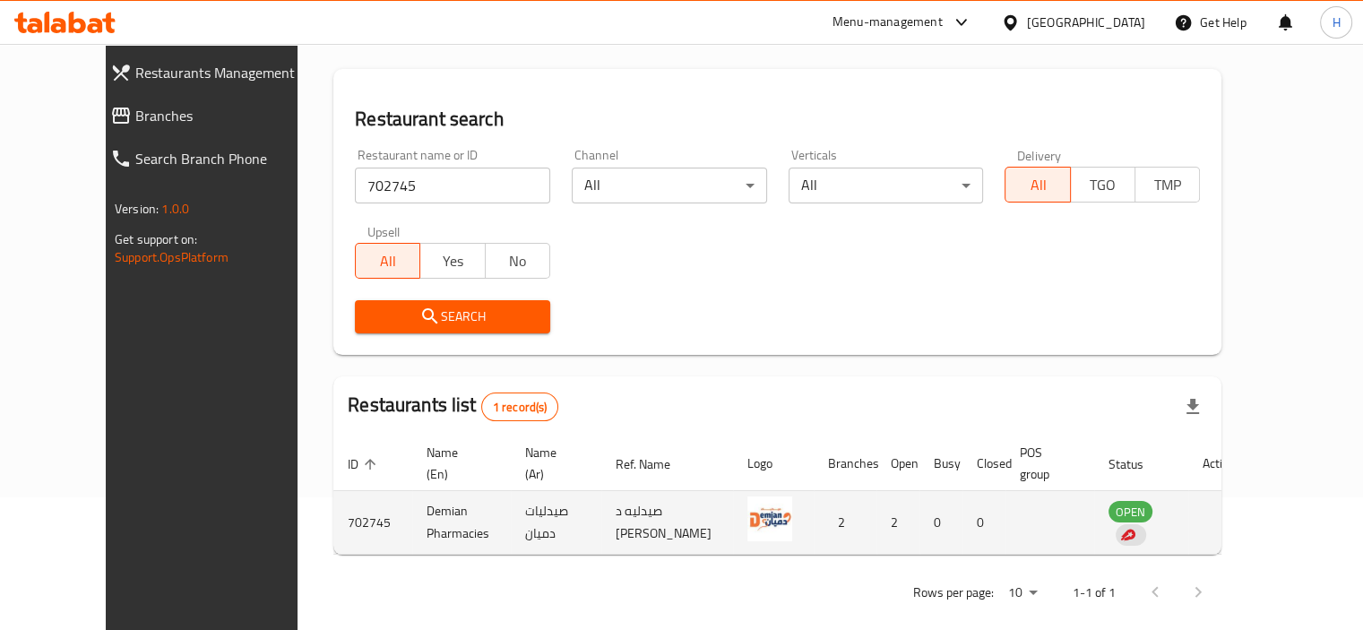
click at [1250, 504] on td "enhanced table" at bounding box center [1219, 523] width 62 height 64
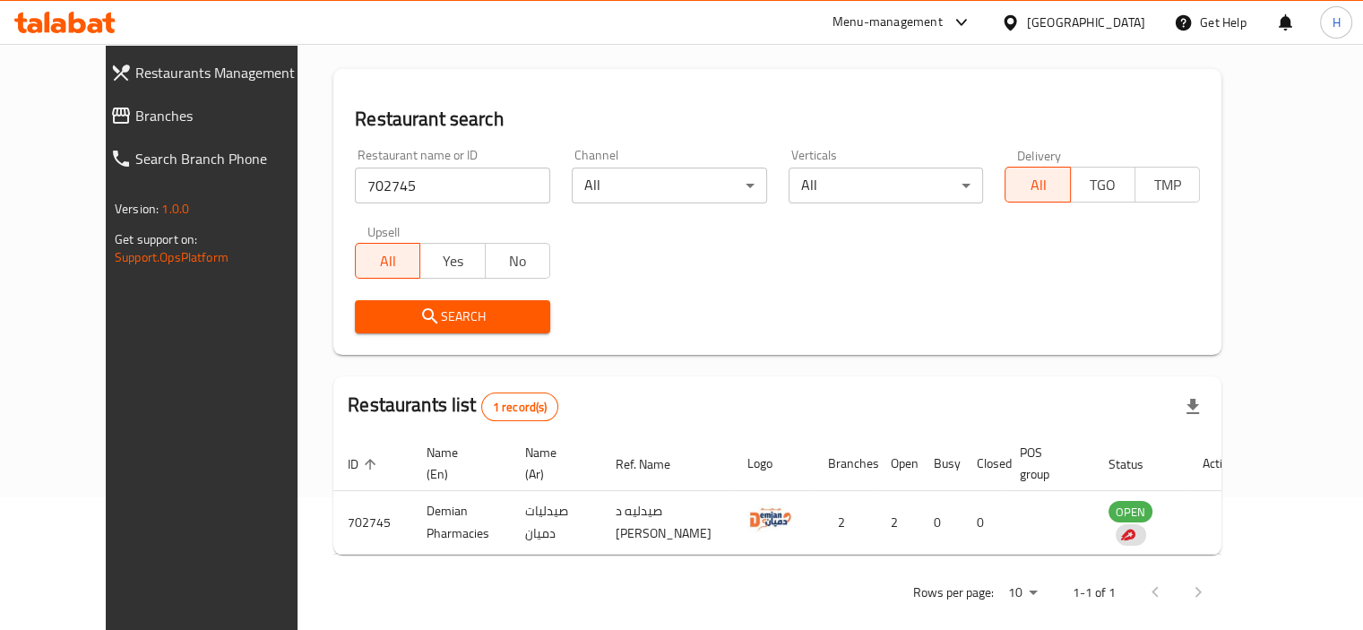
click at [373, 189] on input "702745" at bounding box center [452, 186] width 195 height 36
click at [57, 32] on icon at bounding box center [58, 25] width 15 height 15
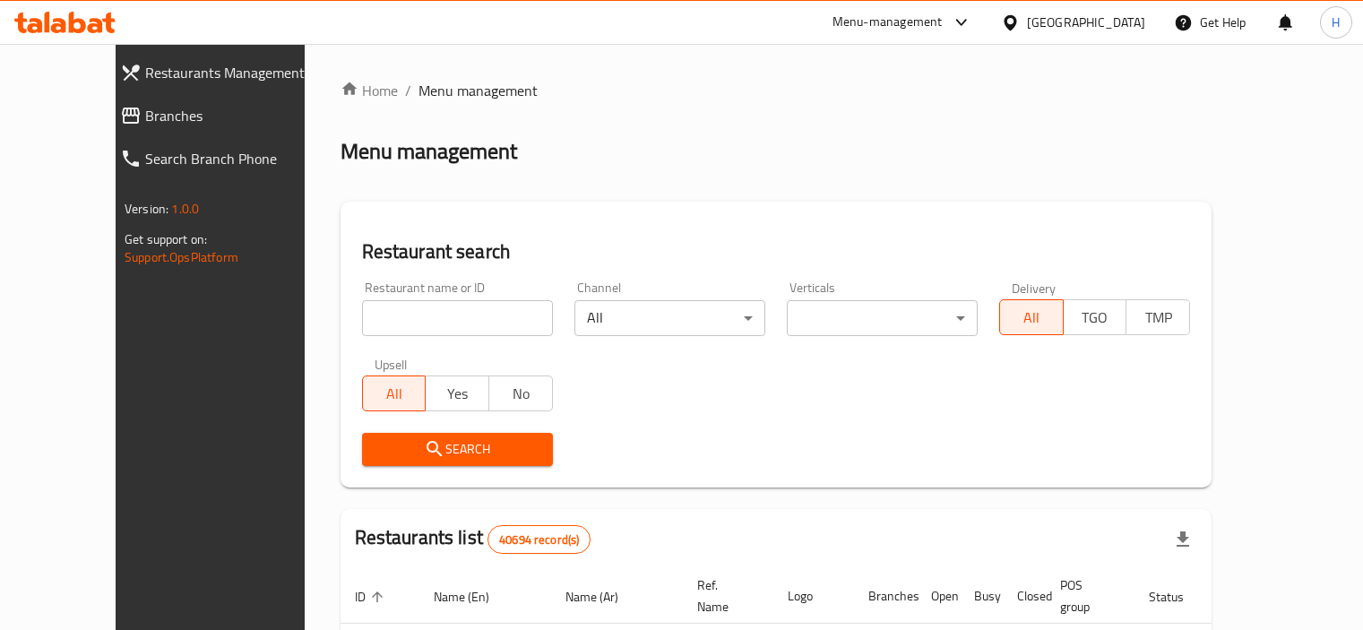
scroll to position [84, 0]
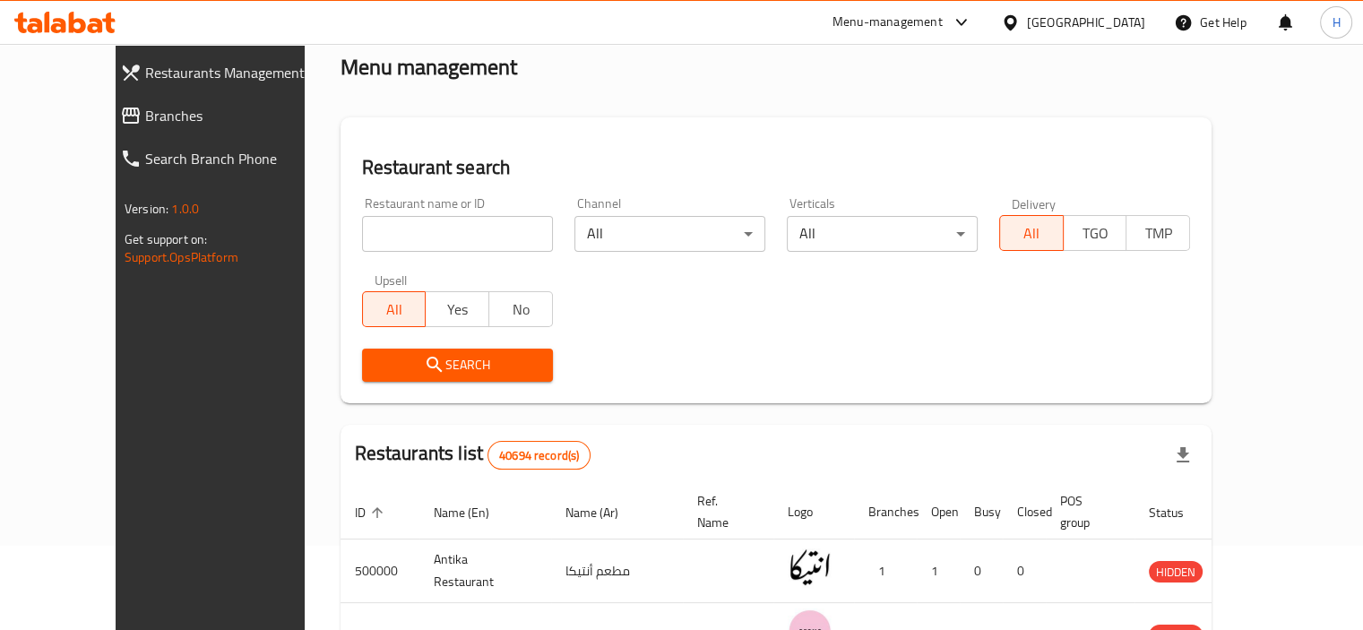
click at [411, 251] on div "Restaurant name or ID Restaurant name or ID" at bounding box center [457, 224] width 212 height 76
click at [415, 239] on input "search" at bounding box center [457, 234] width 191 height 36
paste input "702745"
type input "702745"
click at [426, 357] on span "Search" at bounding box center [457, 365] width 162 height 22
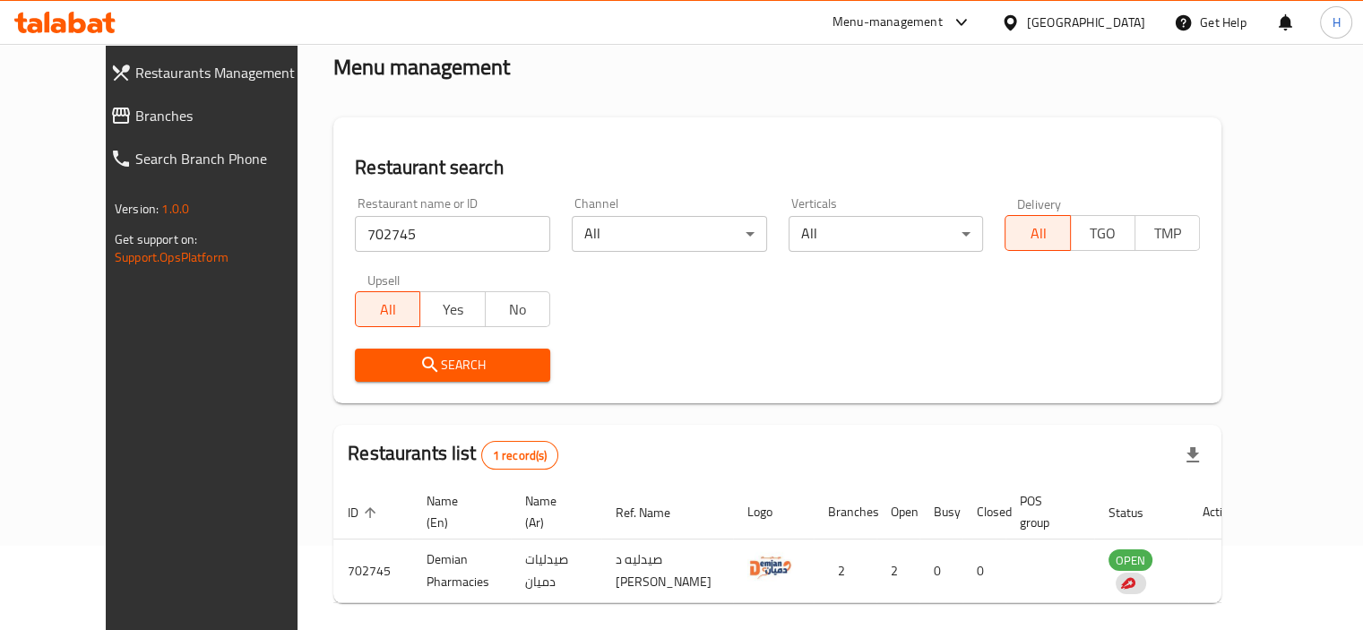
click at [161, 82] on span "Restaurants Management" at bounding box center [227, 73] width 184 height 22
